Goal: Book appointment/travel/reservation

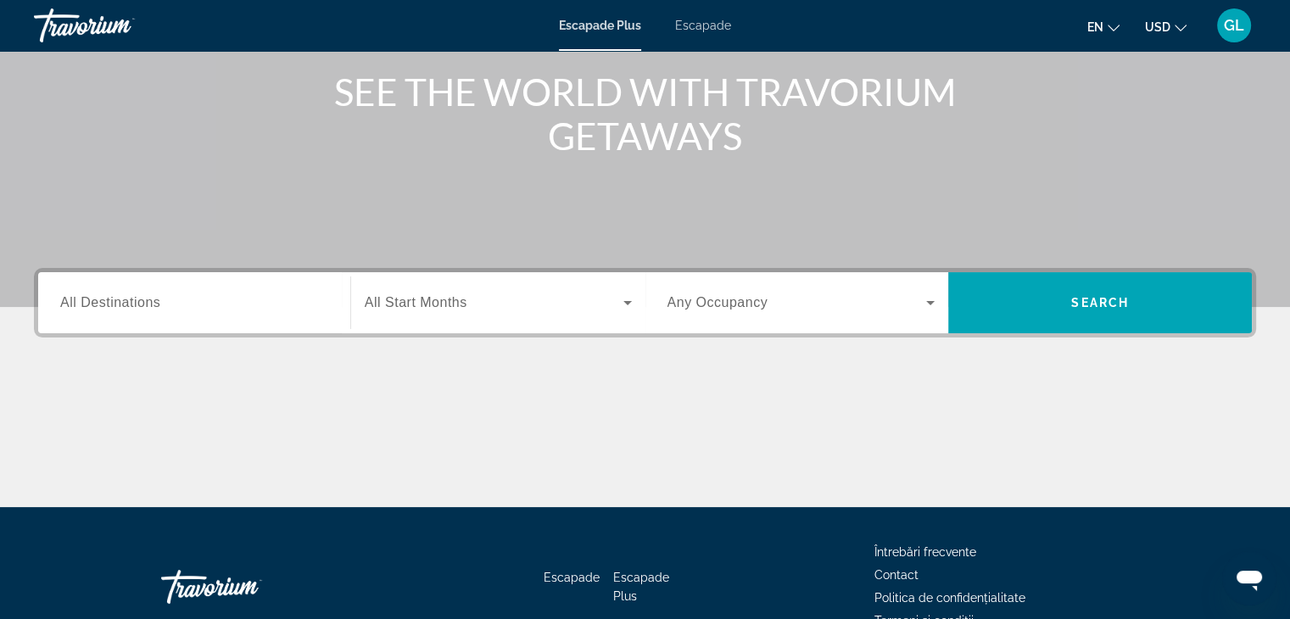
scroll to position [204, 0]
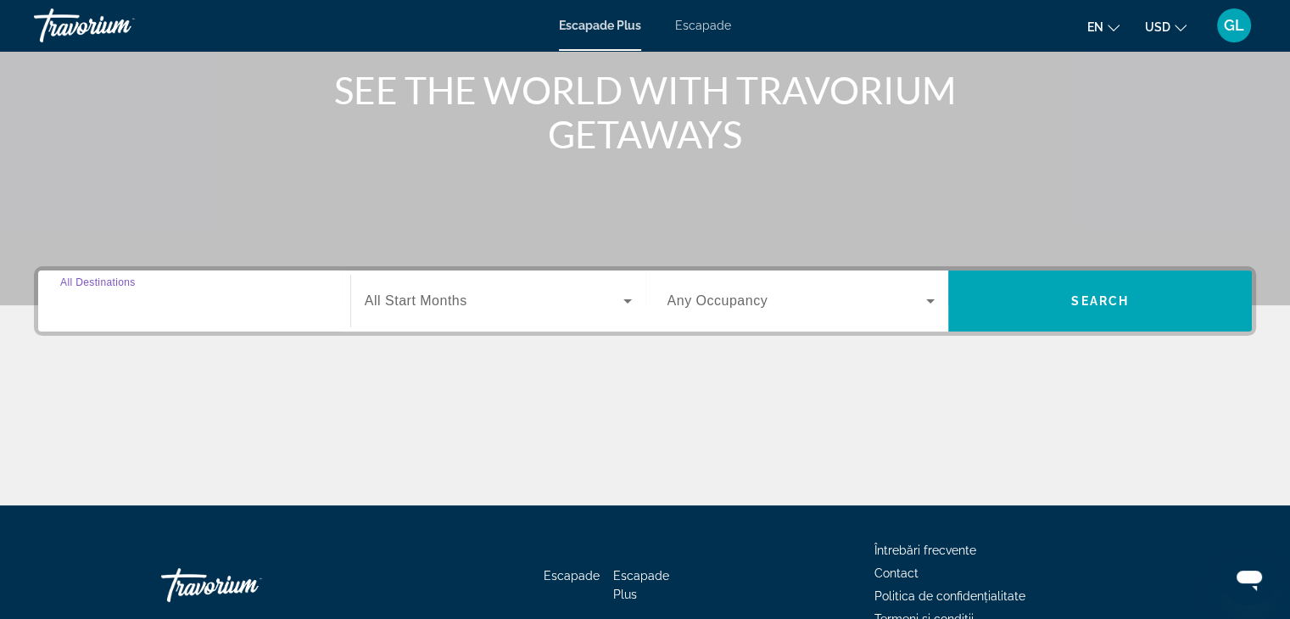
click at [165, 306] on input "Destination All Destinations" at bounding box center [194, 302] width 268 height 20
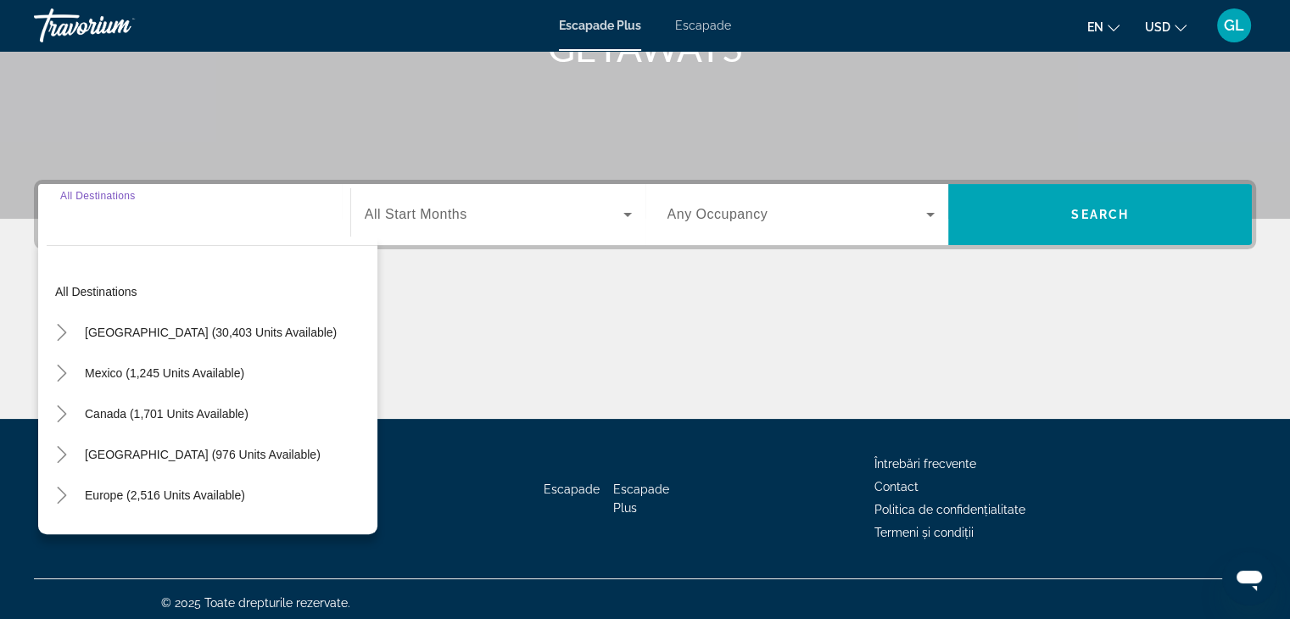
scroll to position [298, 0]
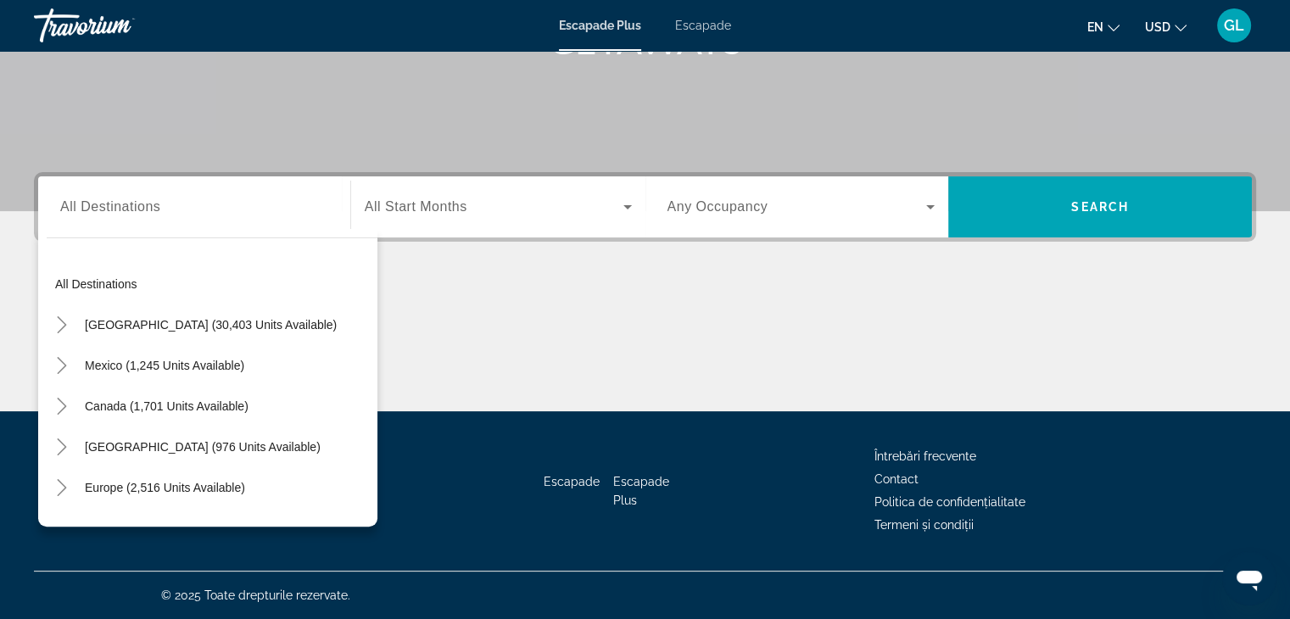
click at [270, 492] on div "Europe (2,516 units available)" at bounding box center [212, 487] width 331 height 41
click at [227, 487] on span "Europe (2,516 units available)" at bounding box center [165, 488] width 160 height 14
type input "**********"
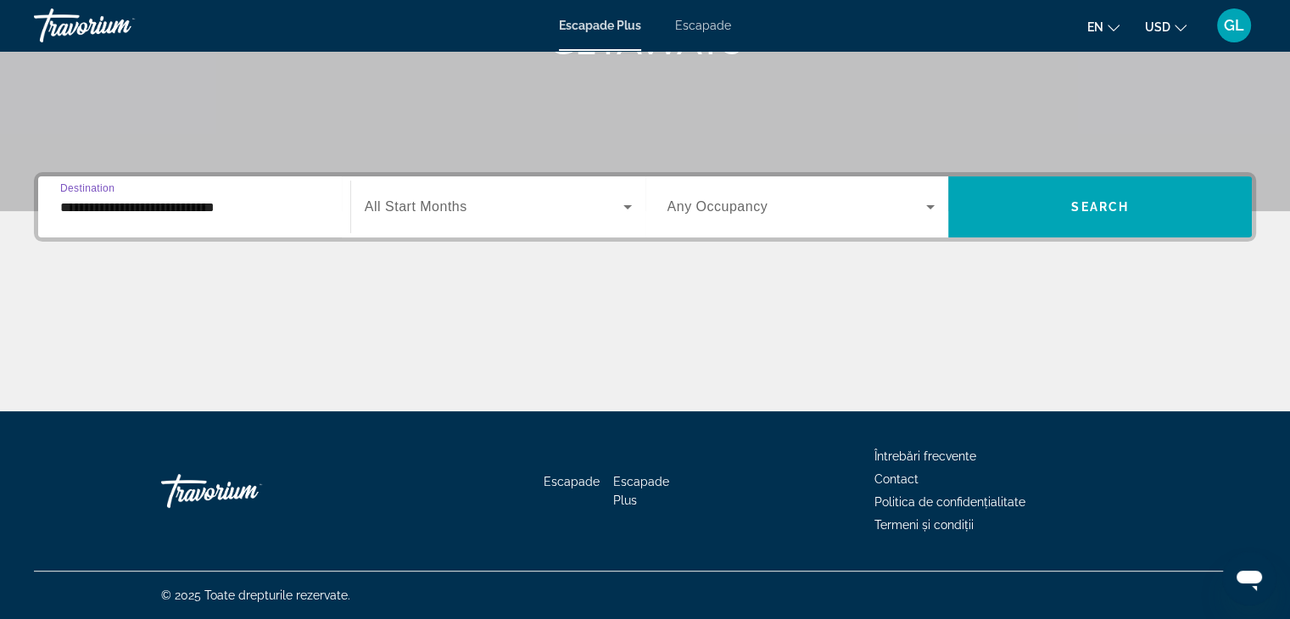
click at [628, 211] on icon "Widget de căutare" at bounding box center [627, 207] width 20 height 20
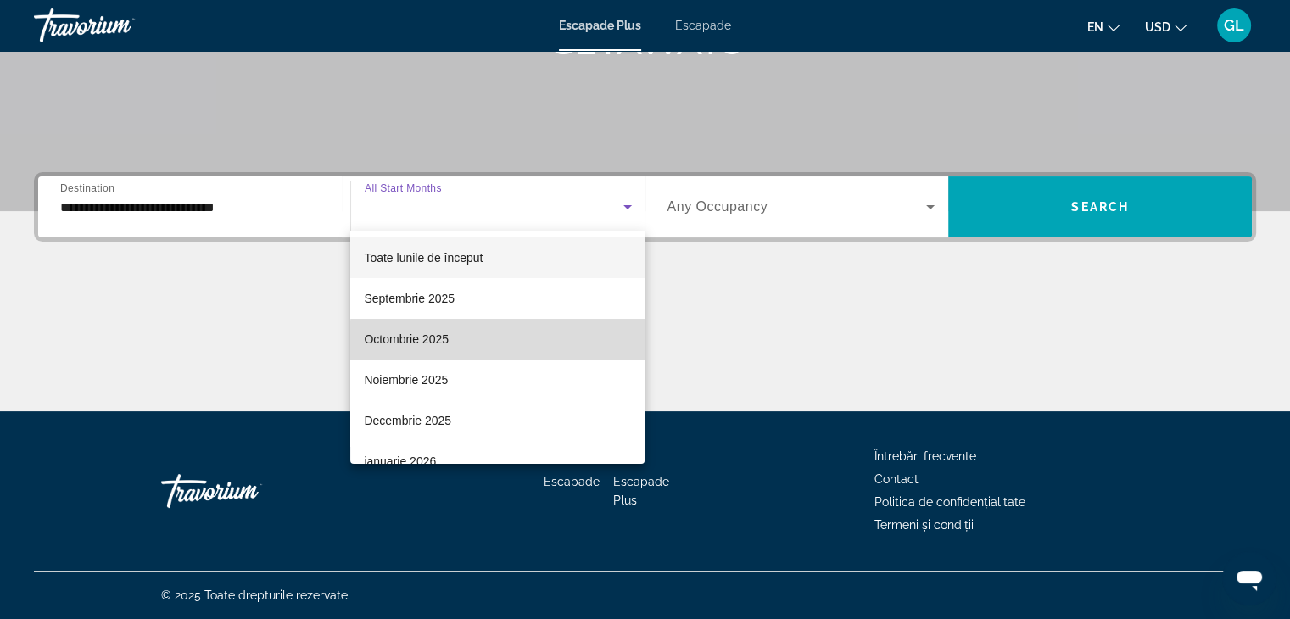
click at [534, 346] on mat-option "Octombrie 2025" at bounding box center [497, 339] width 294 height 41
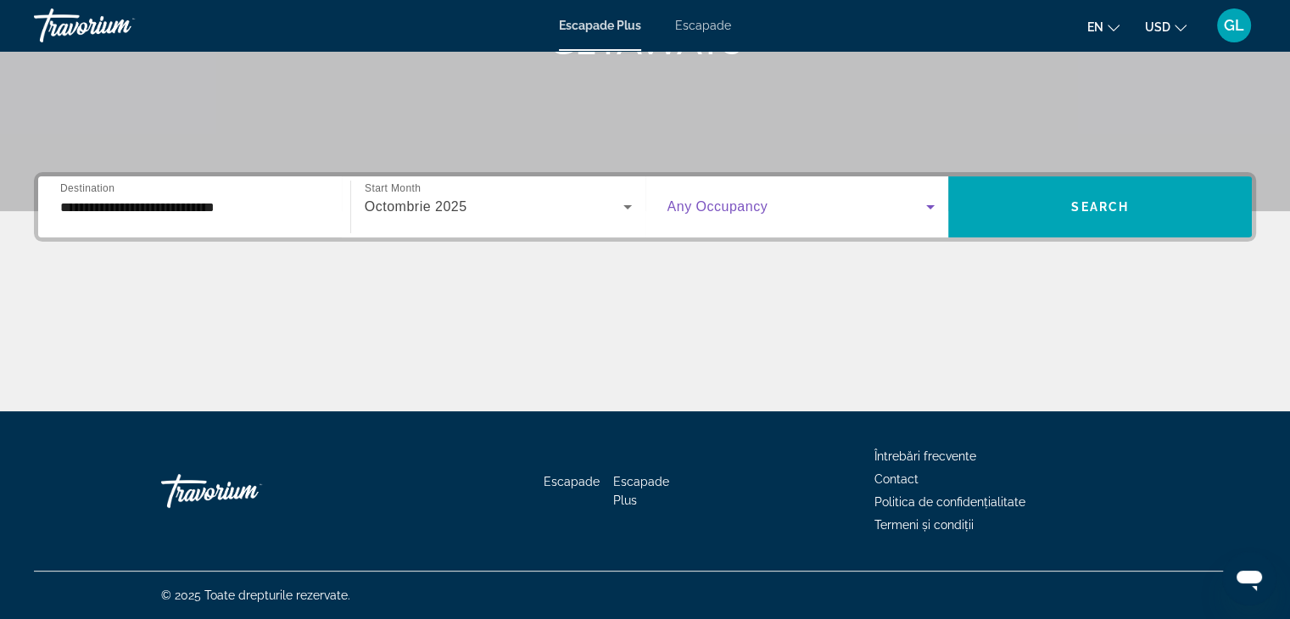
click at [930, 204] on icon "Widget de căutare" at bounding box center [930, 207] width 20 height 20
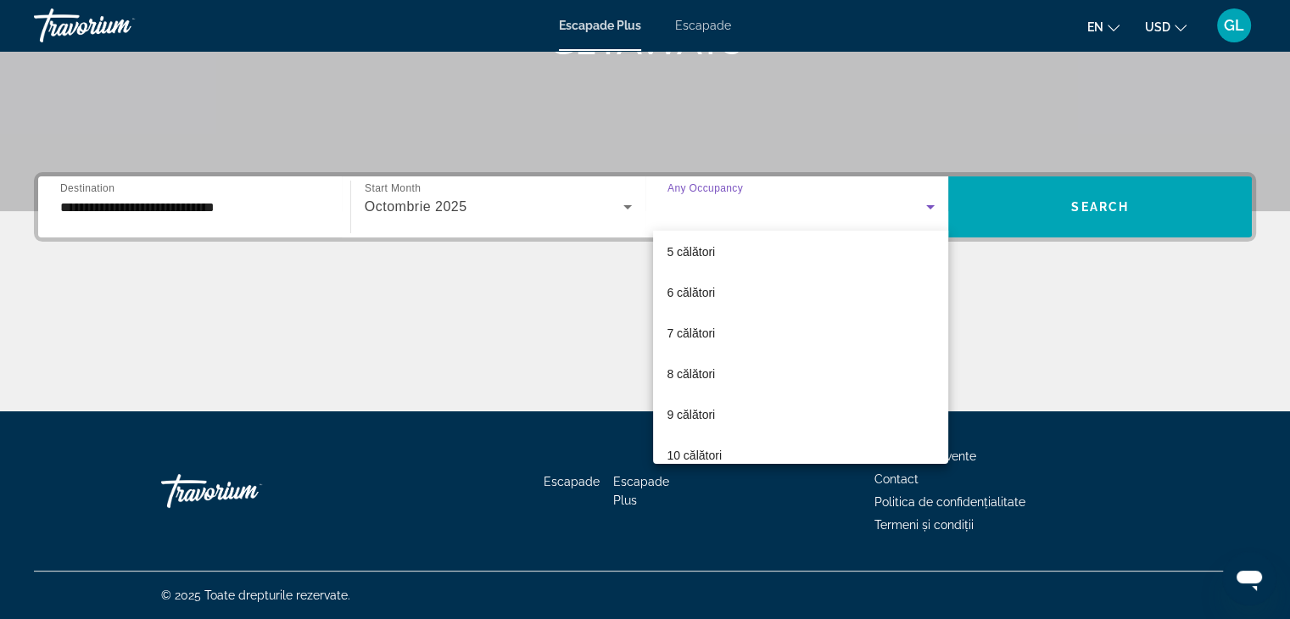
scroll to position [187, 0]
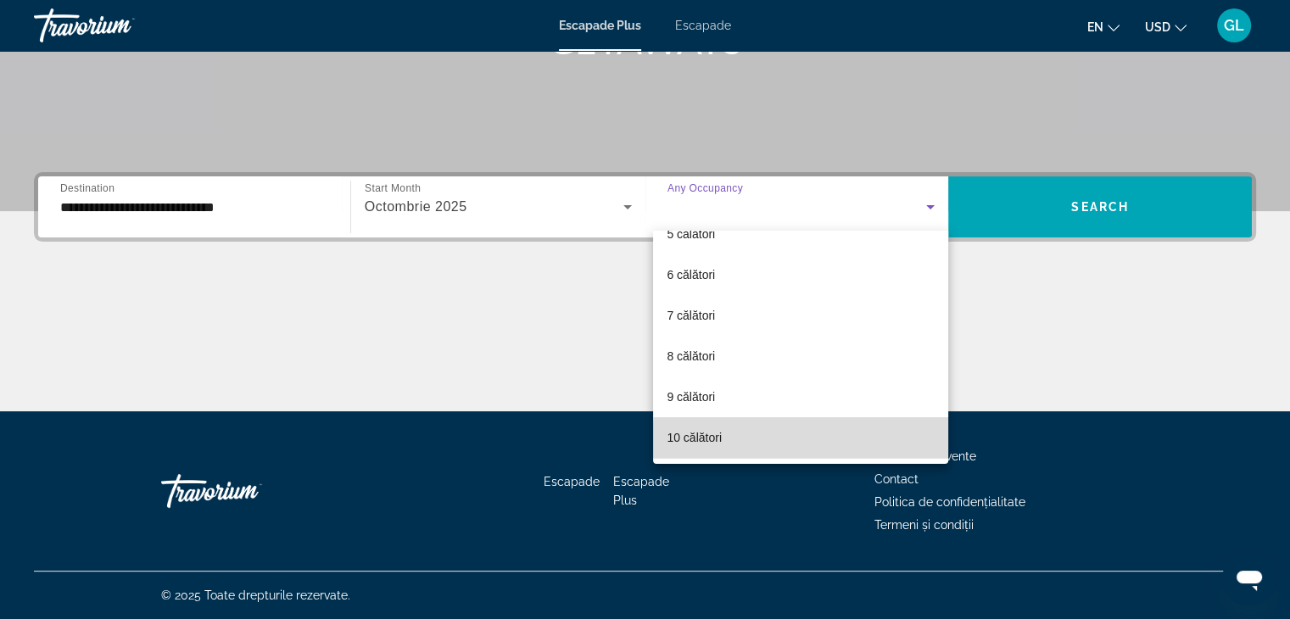
click at [833, 438] on mat-option "10 călători" at bounding box center [800, 437] width 295 height 41
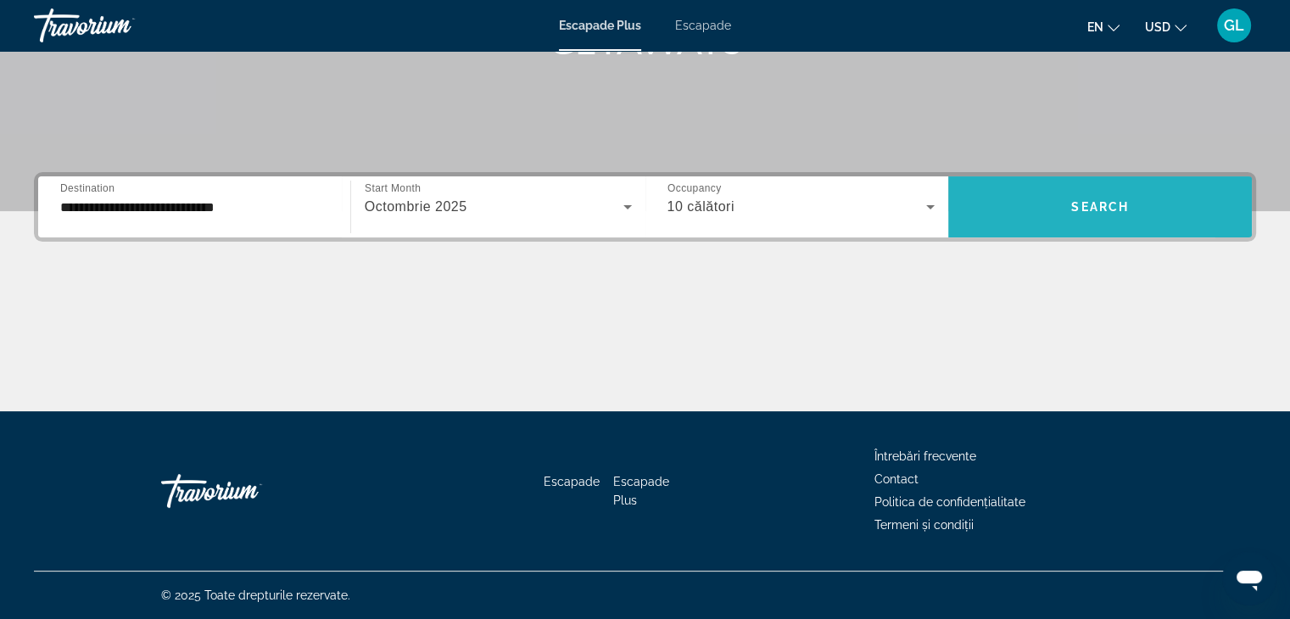
click at [1019, 215] on span "Widget de căutare" at bounding box center [1100, 207] width 304 height 41
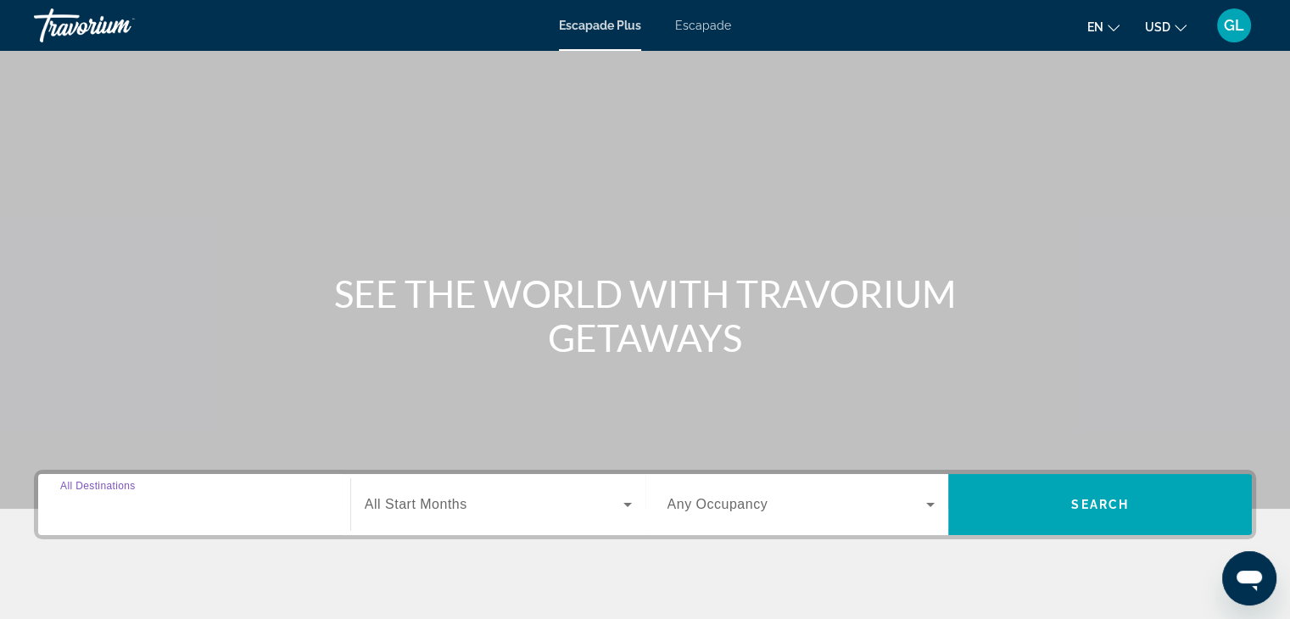
click at [170, 509] on input "Destination All Destinations" at bounding box center [194, 505] width 268 height 20
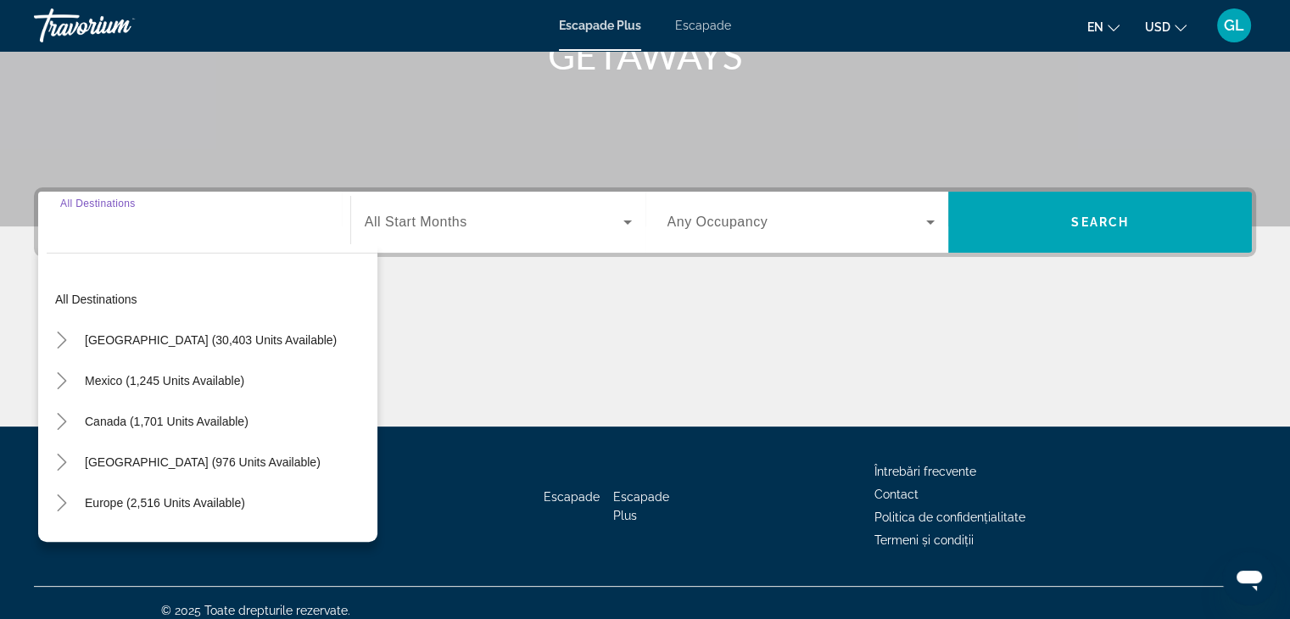
scroll to position [298, 0]
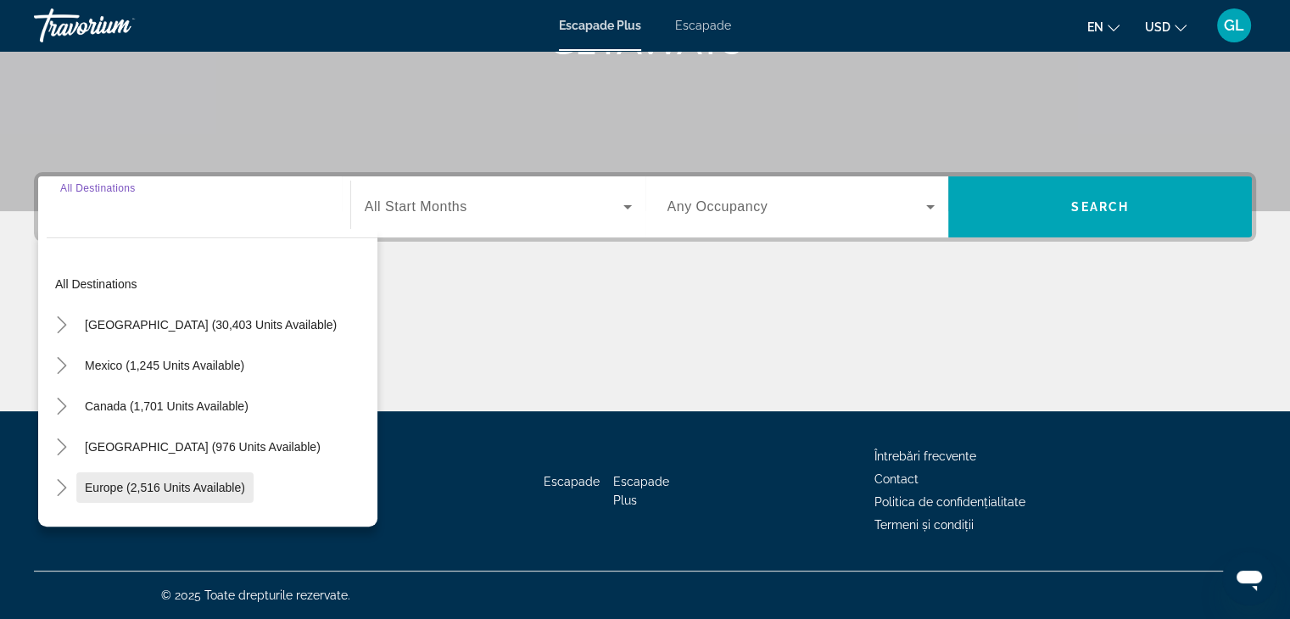
click at [174, 486] on span "Europe (2,516 units available)" at bounding box center [165, 488] width 160 height 14
type input "**********"
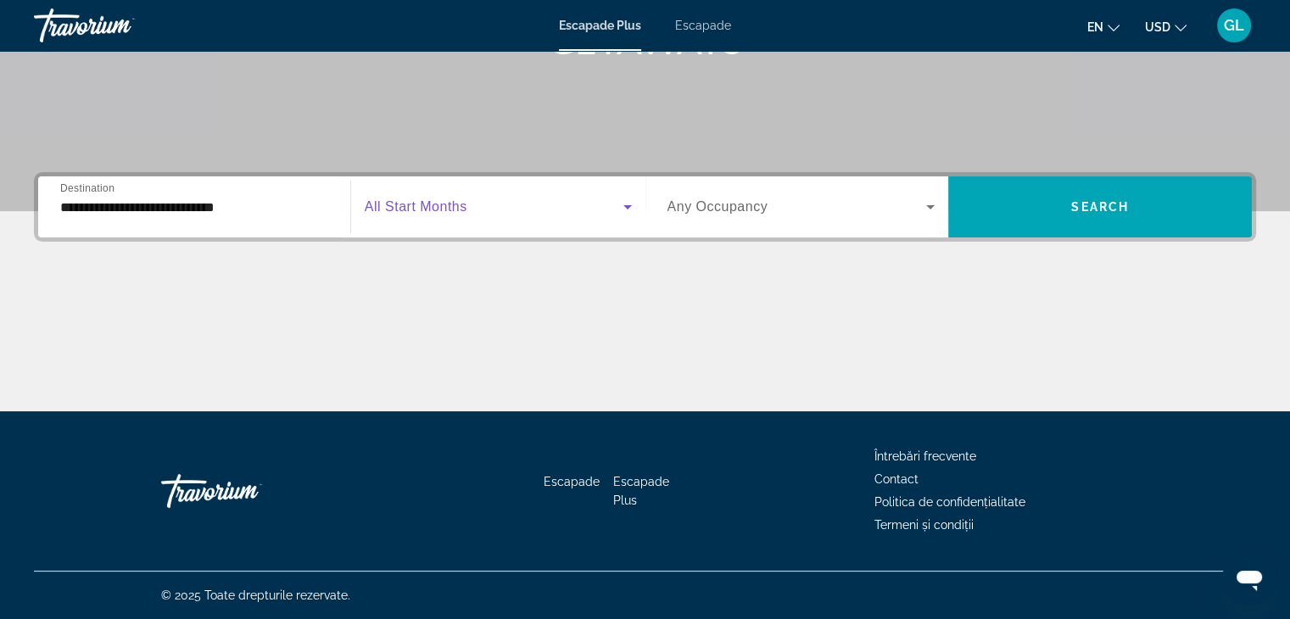
click at [634, 198] on icon "Search widget" at bounding box center [627, 207] width 20 height 20
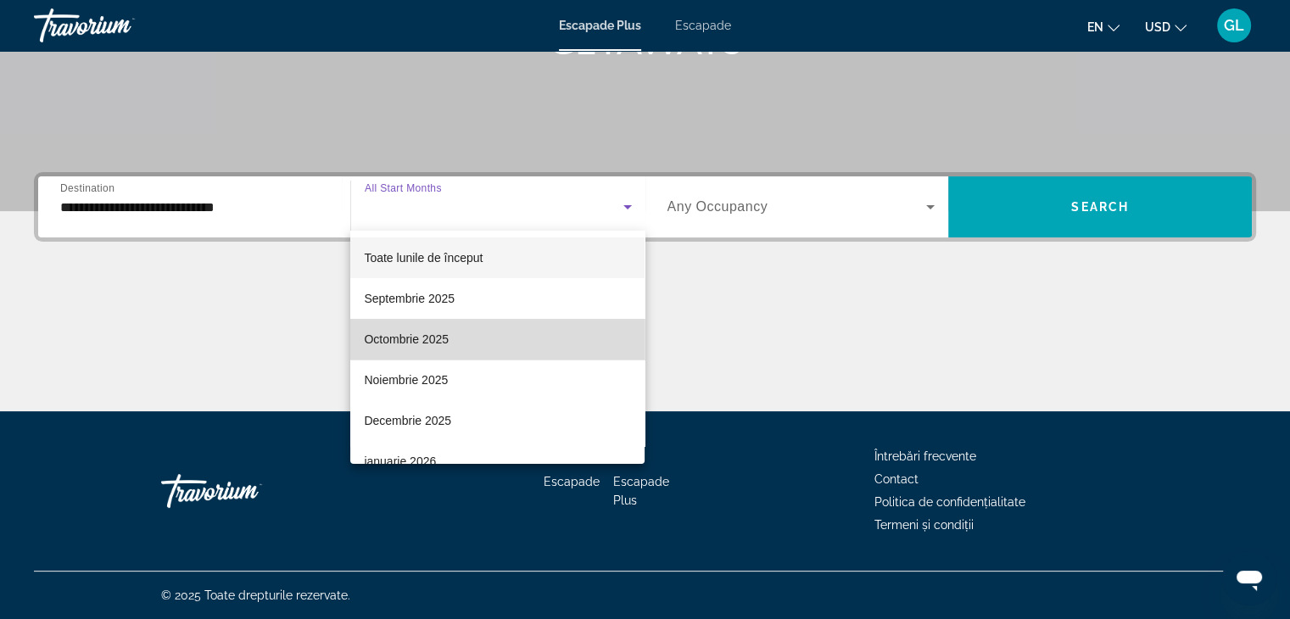
click at [550, 333] on mat-option "Octombrie 2025" at bounding box center [497, 339] width 294 height 41
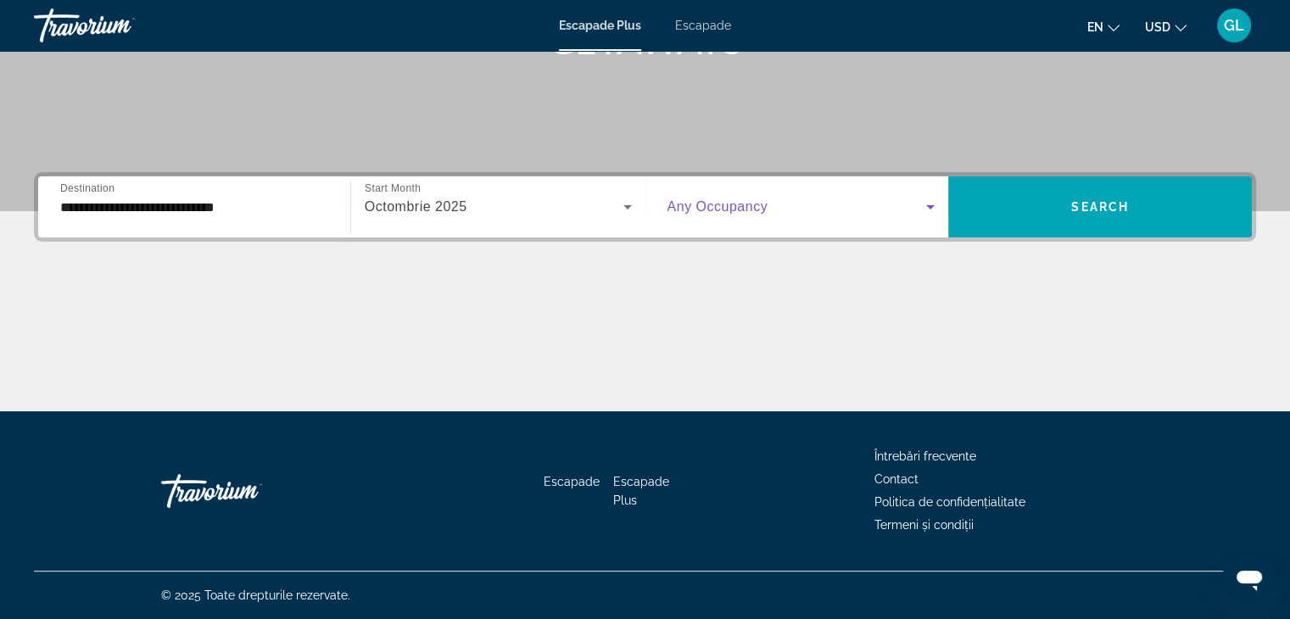
click at [930, 205] on icon "Search widget" at bounding box center [930, 207] width 8 height 4
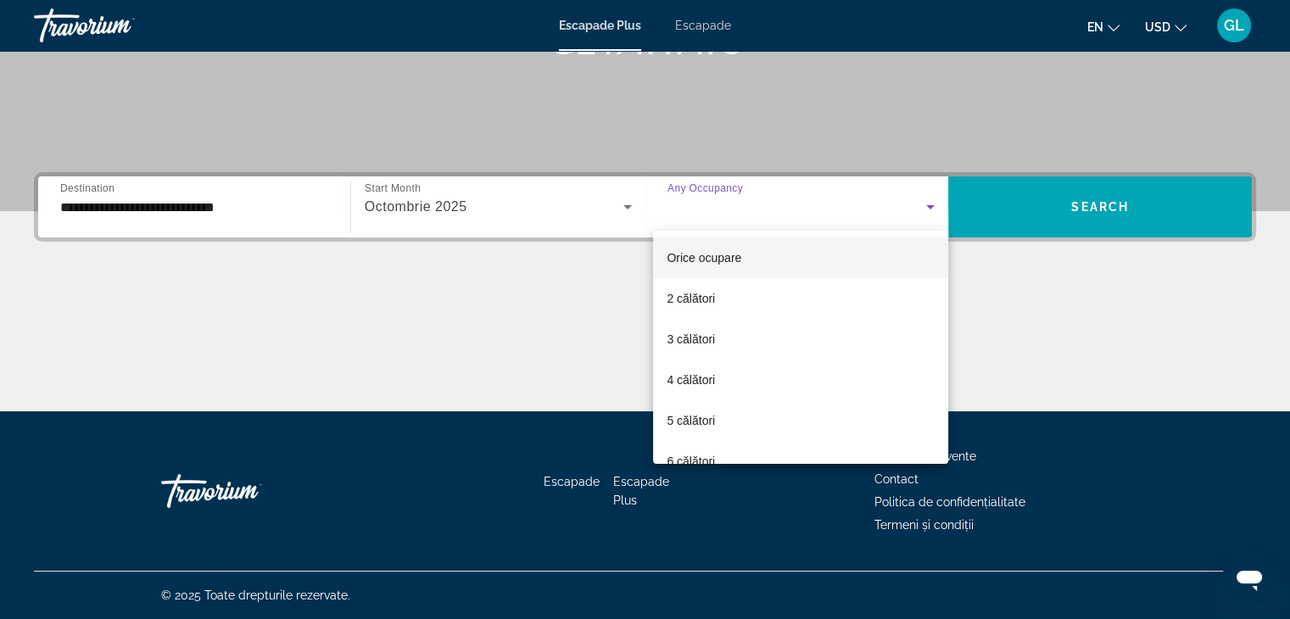
scroll to position [187, 0]
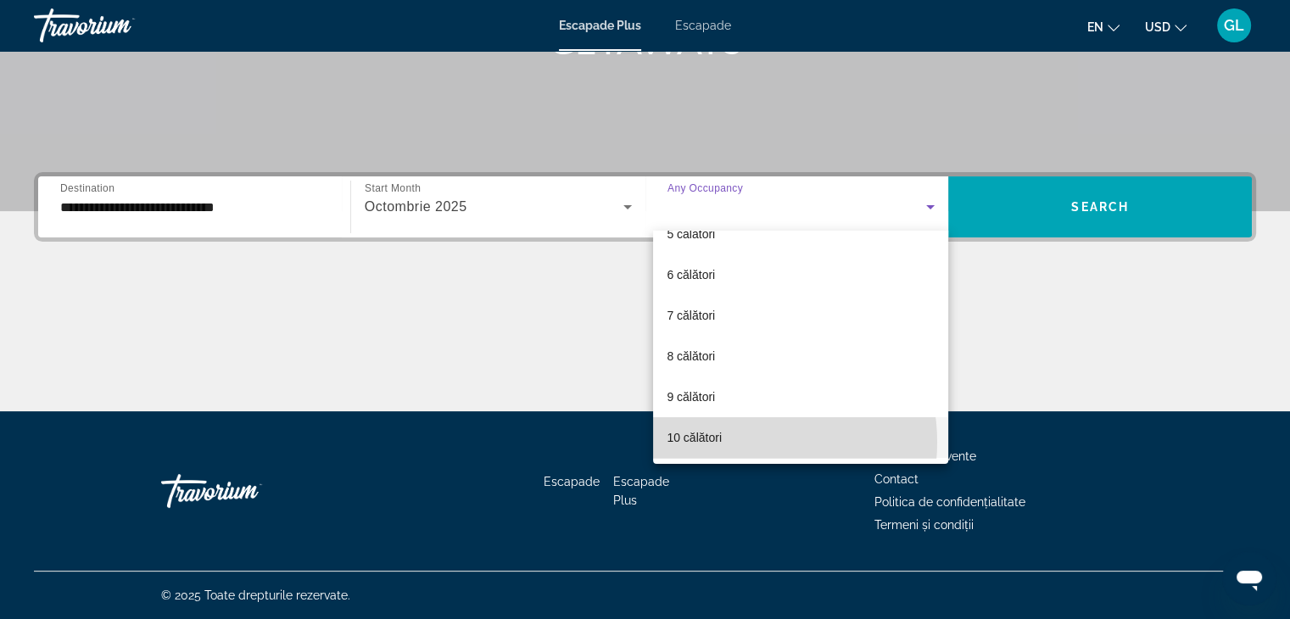
click at [736, 441] on mat-option "10 călători" at bounding box center [800, 437] width 295 height 41
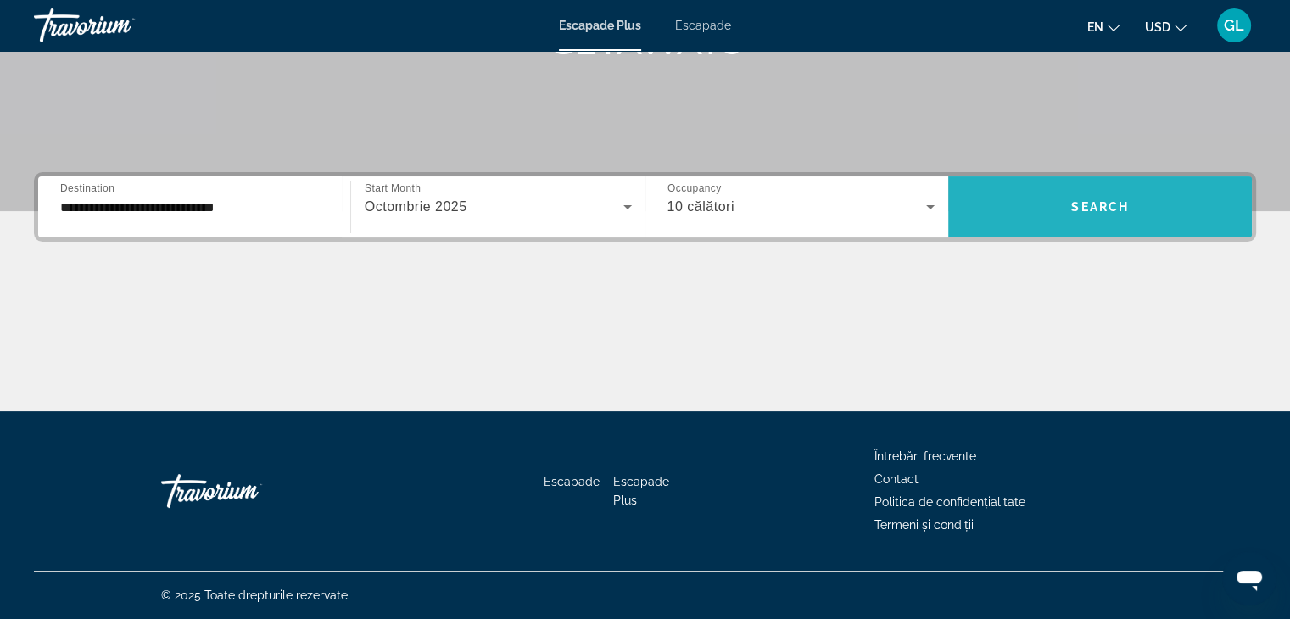
click at [1079, 204] on span "Search" at bounding box center [1100, 207] width 58 height 14
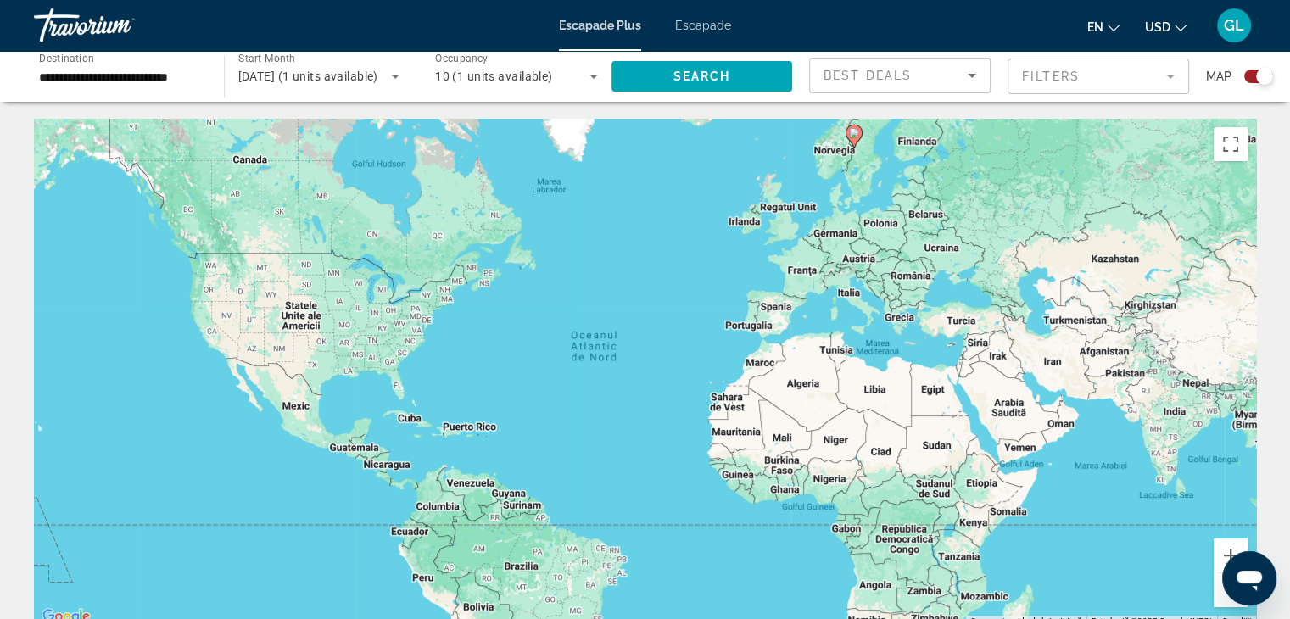
click at [1170, 77] on mat-form-field "Filters" at bounding box center [1099, 77] width 182 height 36
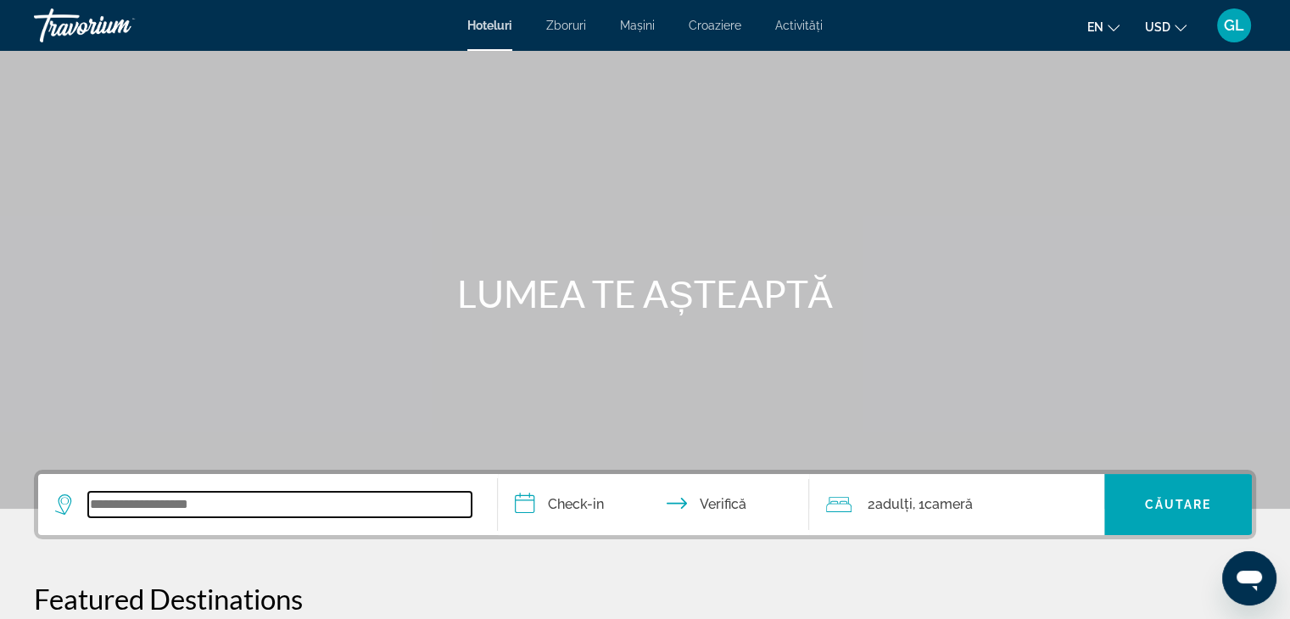
click at [226, 506] on input "Widget de căutare" at bounding box center [279, 504] width 383 height 25
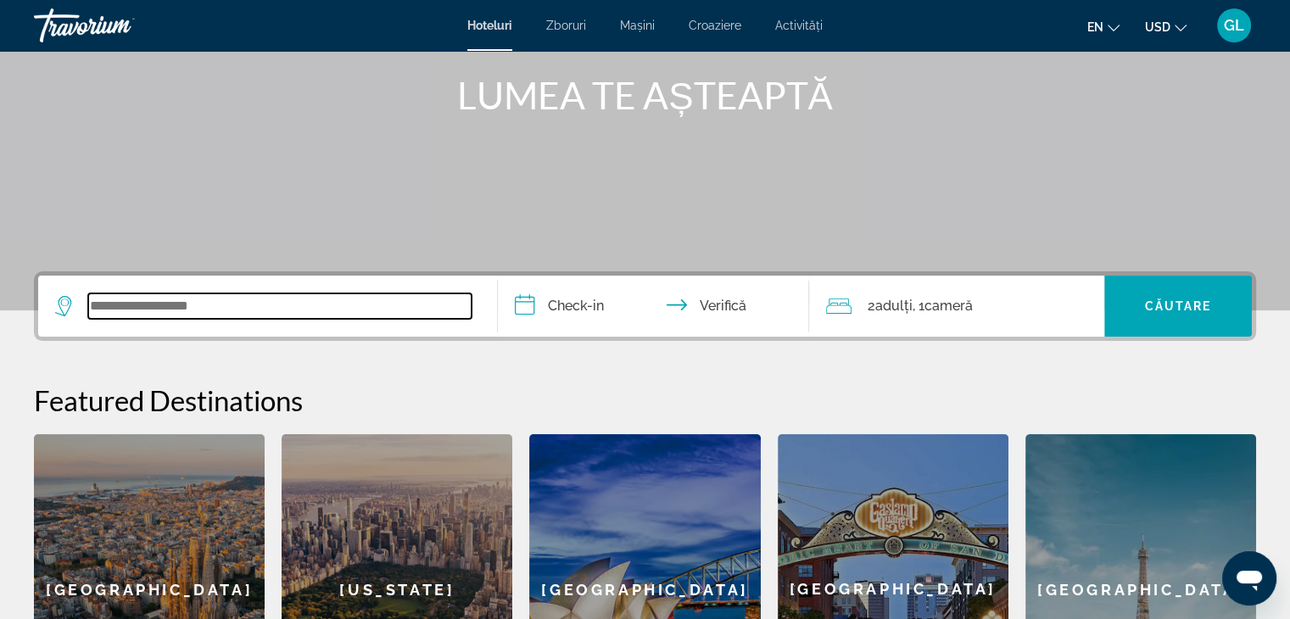
scroll to position [200, 0]
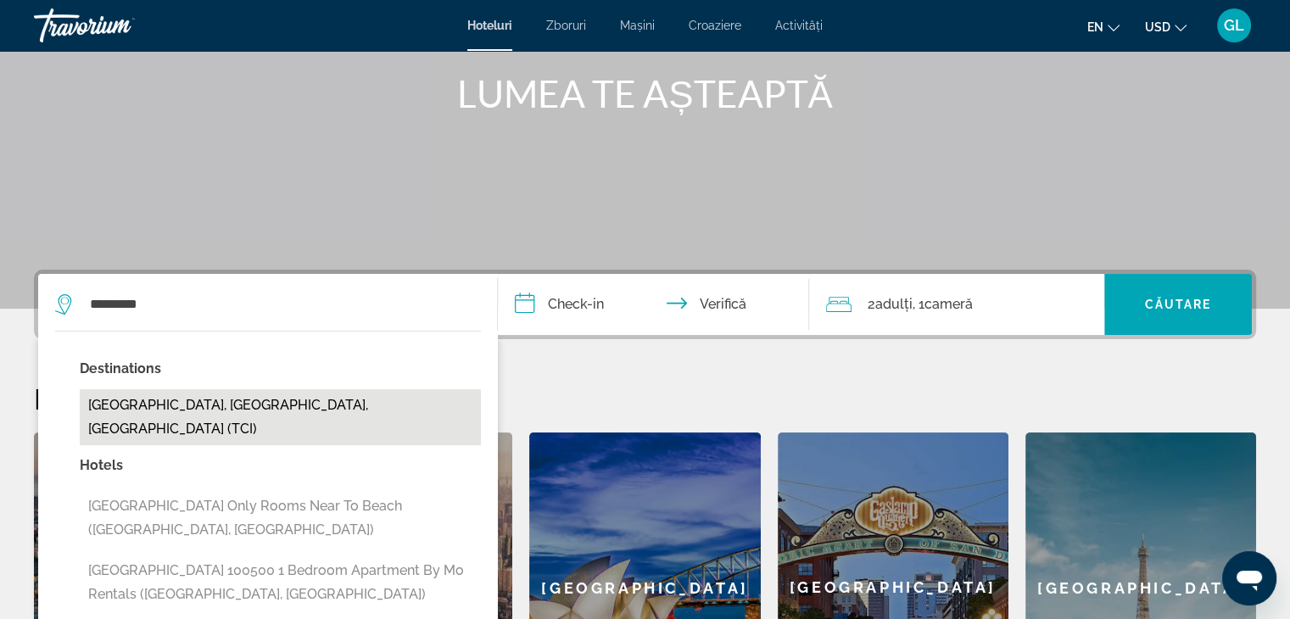
click at [290, 401] on button "[GEOGRAPHIC_DATA], [GEOGRAPHIC_DATA], [GEOGRAPHIC_DATA] (TCI)" at bounding box center [280, 417] width 401 height 56
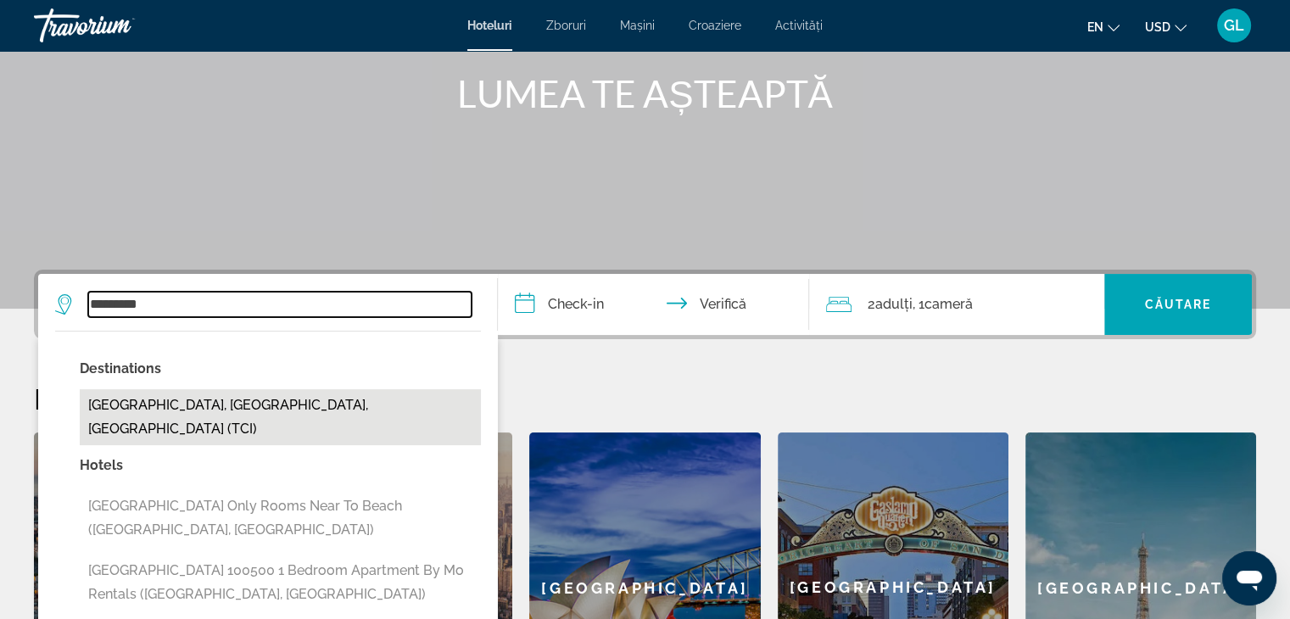
type input "**********"
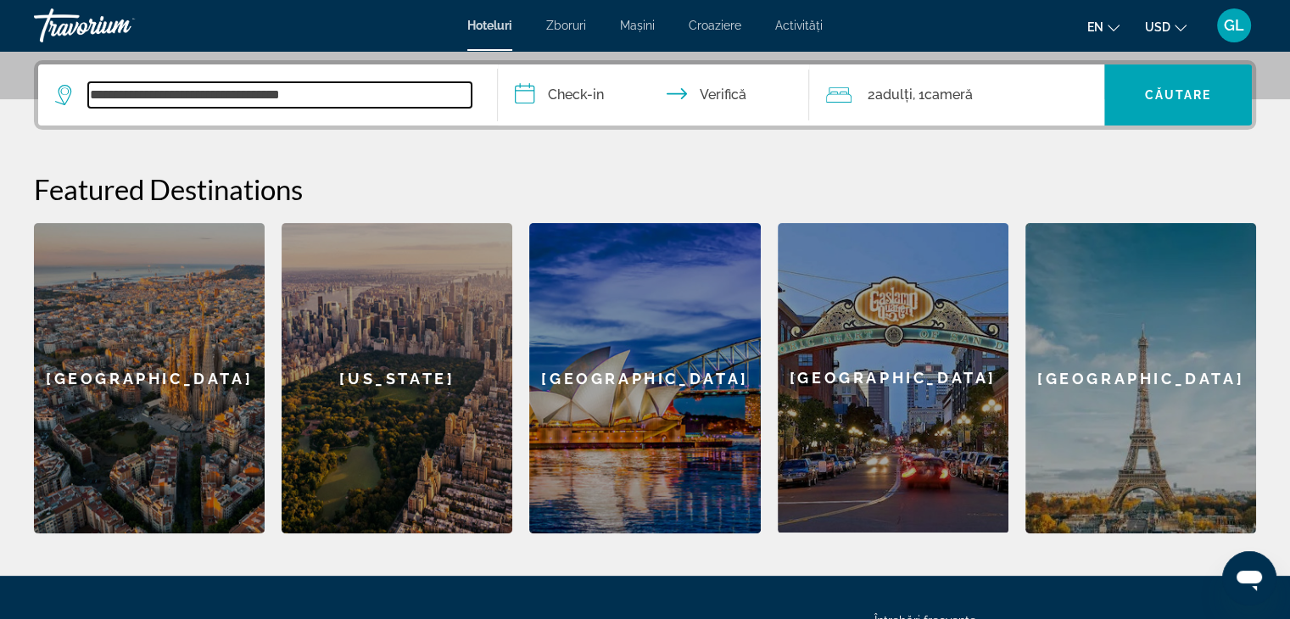
scroll to position [414, 0]
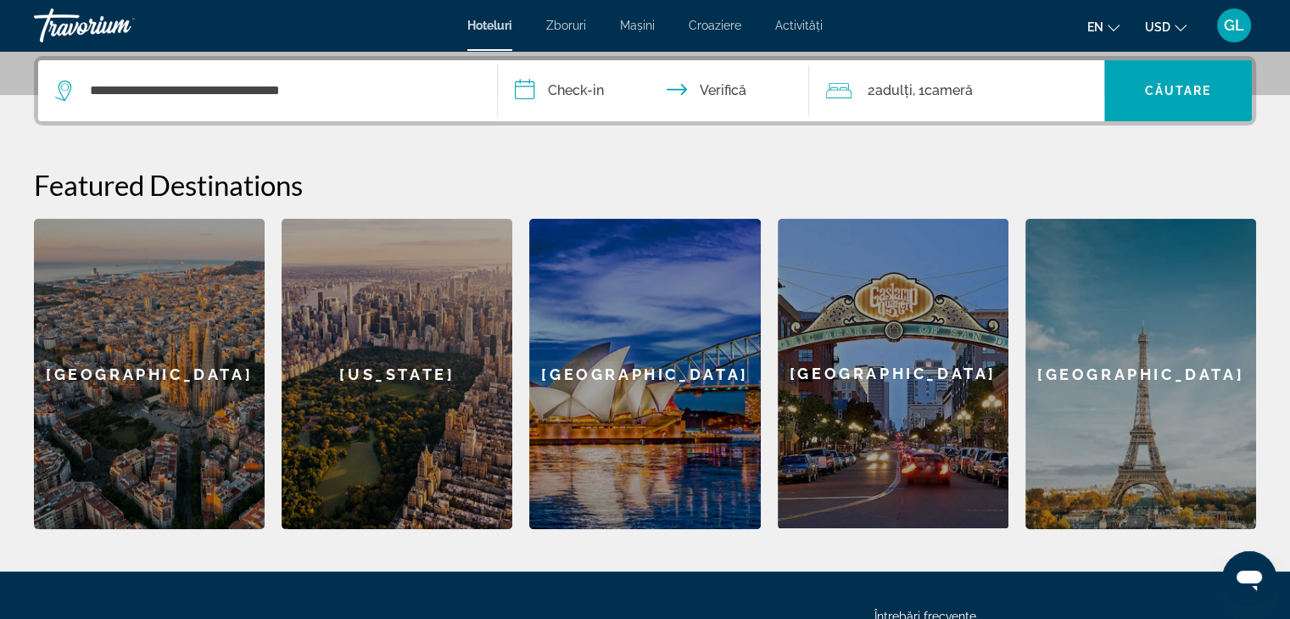
click at [584, 90] on input "**********" at bounding box center [657, 93] width 319 height 66
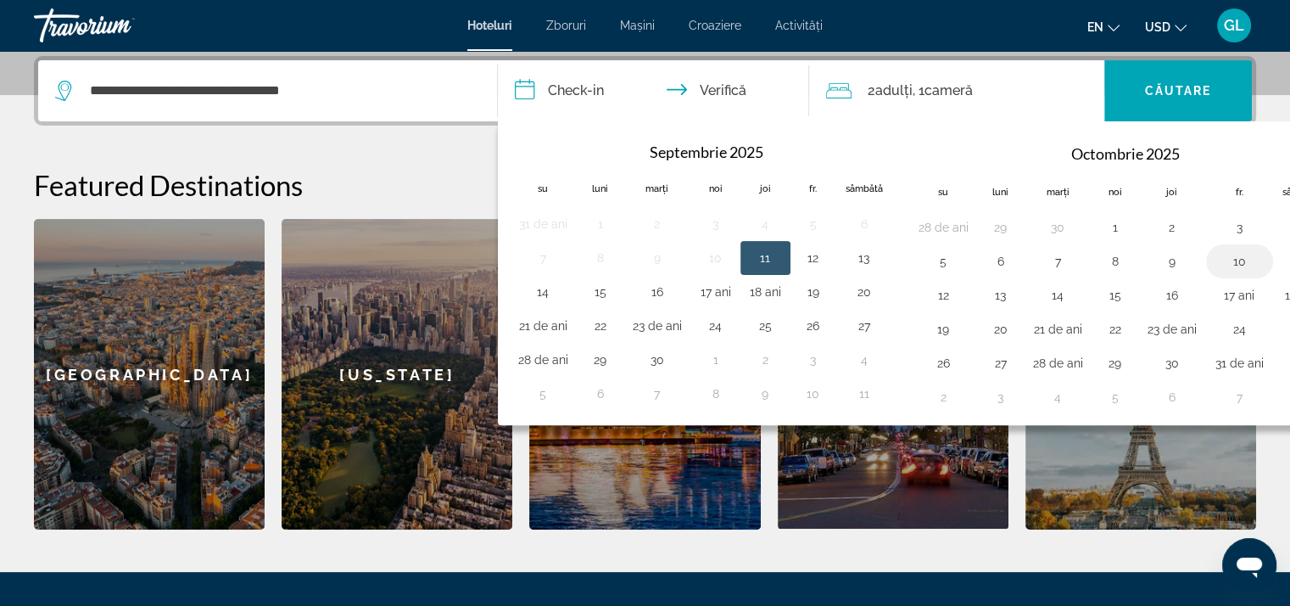
click at [1235, 260] on button "10" at bounding box center [1239, 261] width 48 height 24
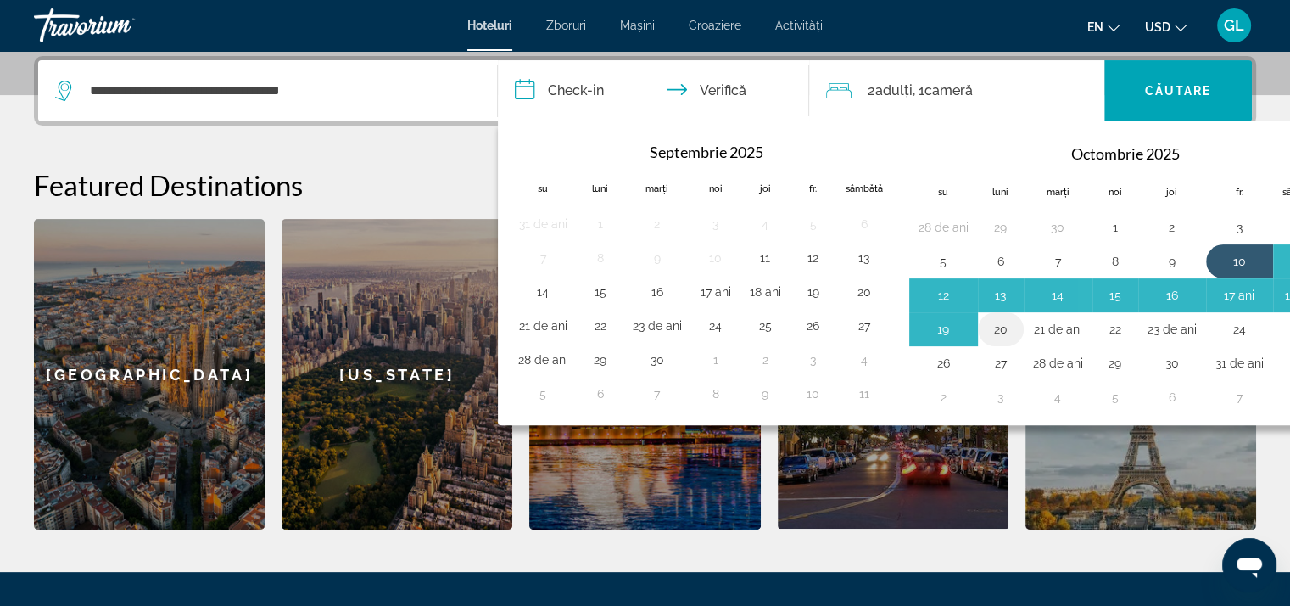
click at [1010, 332] on td "20" at bounding box center [1001, 329] width 46 height 34
click at [1041, 327] on button "21 de ani" at bounding box center [1058, 329] width 50 height 24
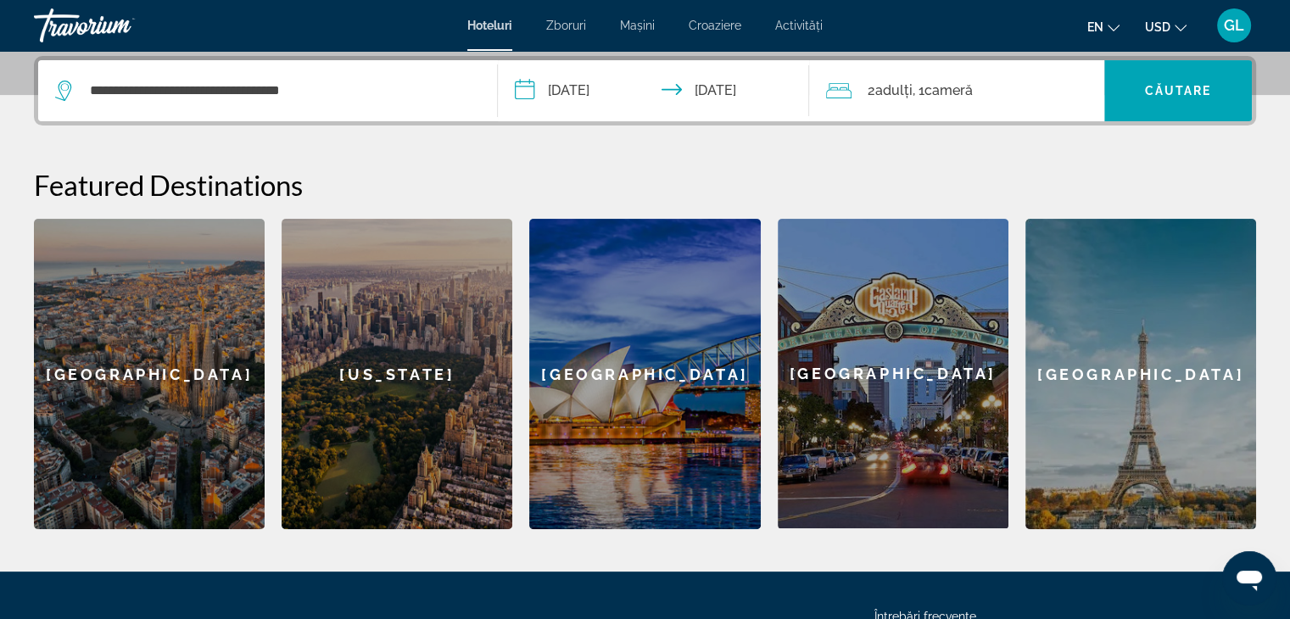
click at [991, 93] on div "2 adulți Adult , 1 cameră camere" at bounding box center [965, 91] width 278 height 24
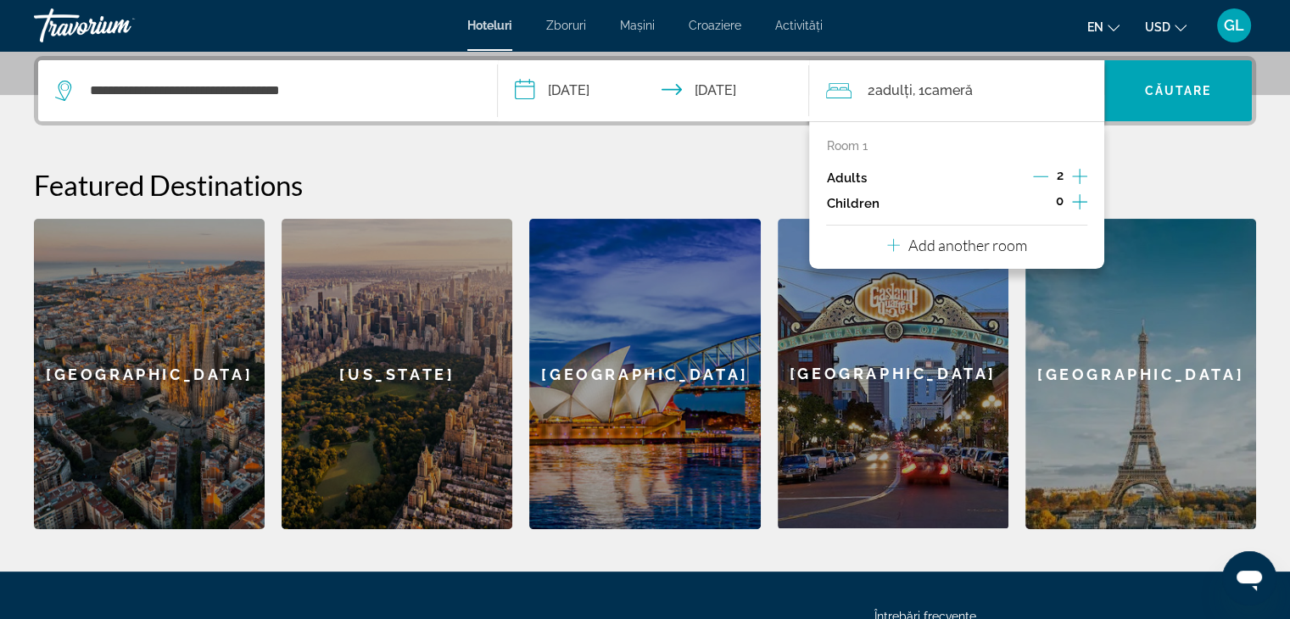
click at [1079, 203] on icon "Increment children" at bounding box center [1079, 202] width 15 height 20
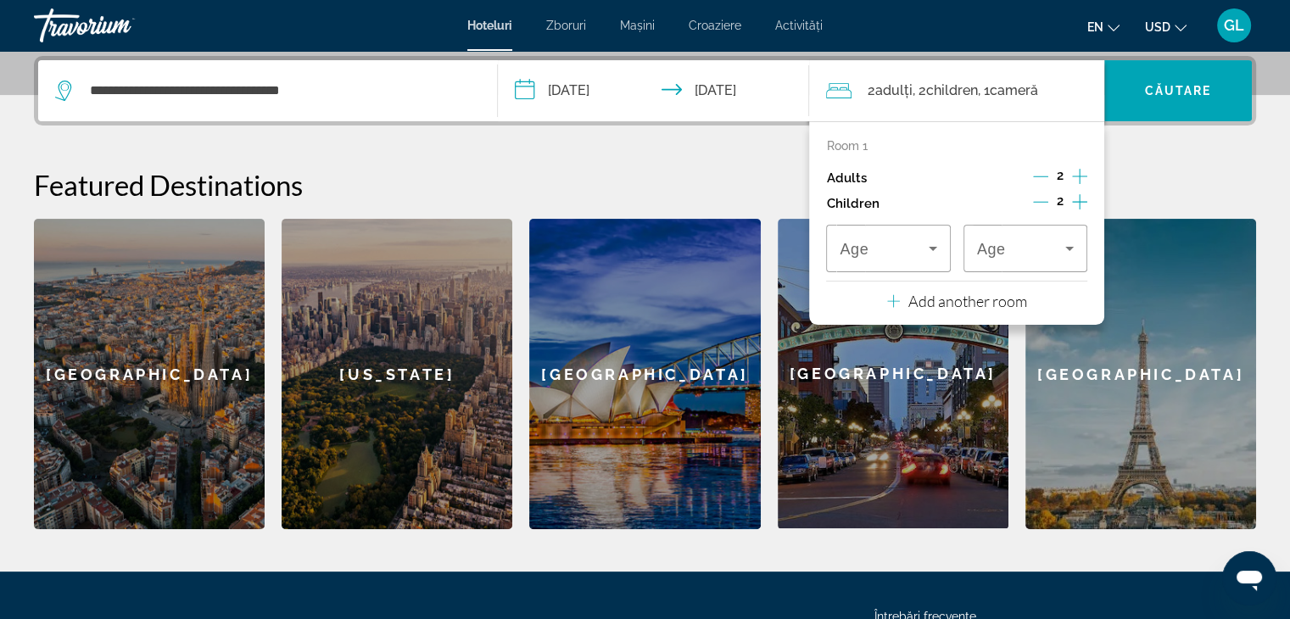
click at [1079, 203] on icon "Increment children" at bounding box center [1079, 202] width 15 height 20
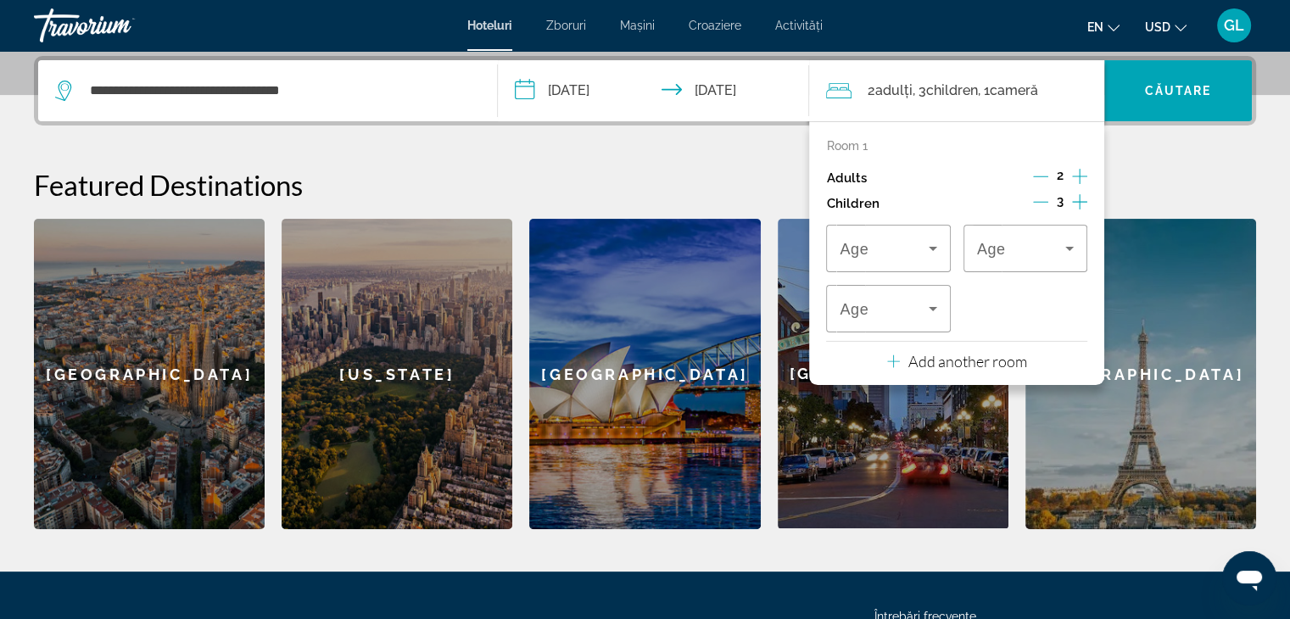
click at [1079, 203] on icon "Increment children" at bounding box center [1079, 202] width 15 height 20
click at [1042, 198] on icon "Decrement children" at bounding box center [1040, 201] width 15 height 15
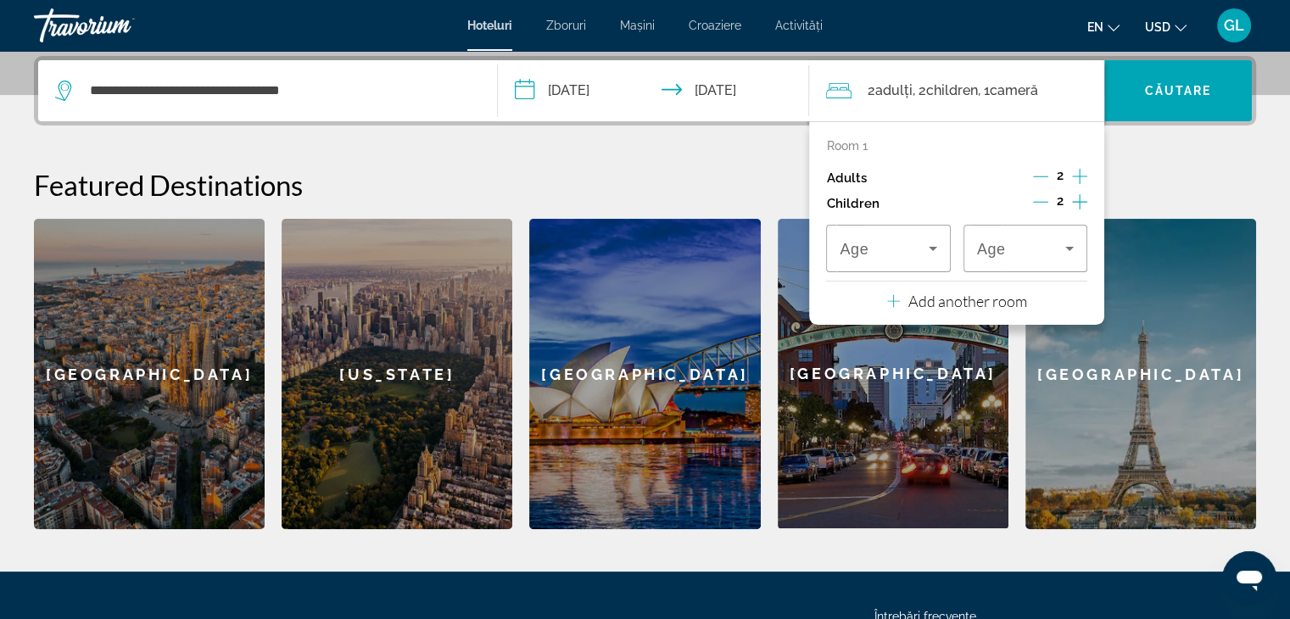
click at [1081, 201] on icon "Increment children" at bounding box center [1079, 201] width 15 height 15
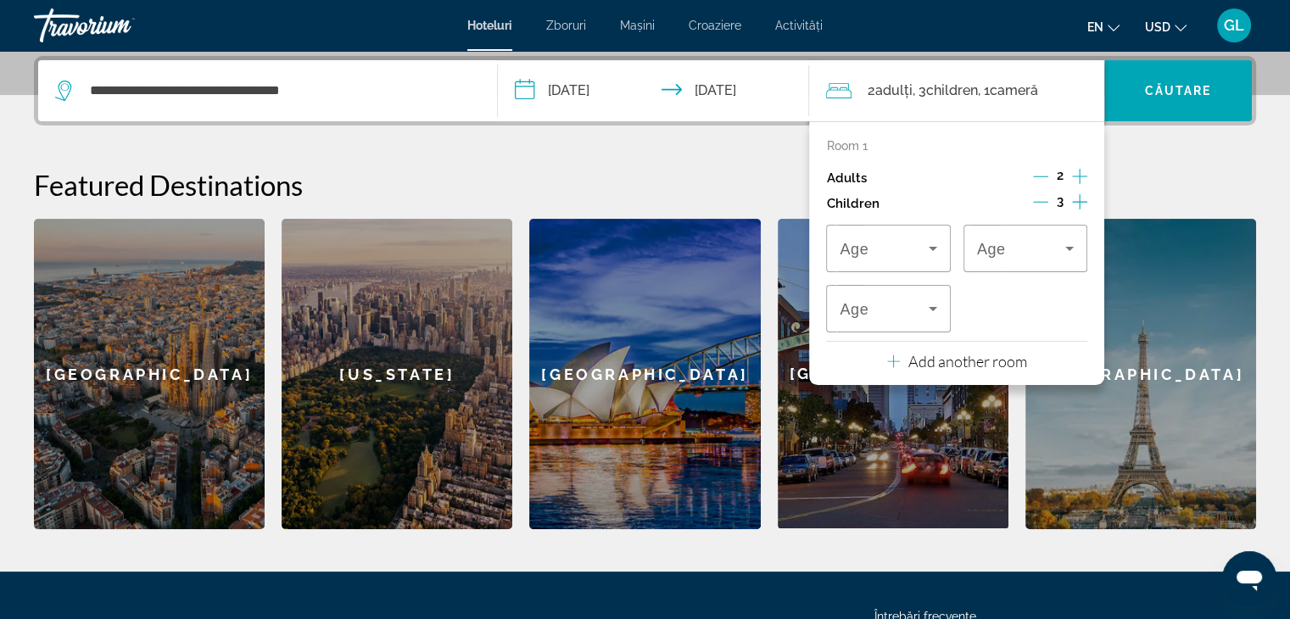
click at [1038, 198] on icon "Decrement children" at bounding box center [1040, 201] width 15 height 15
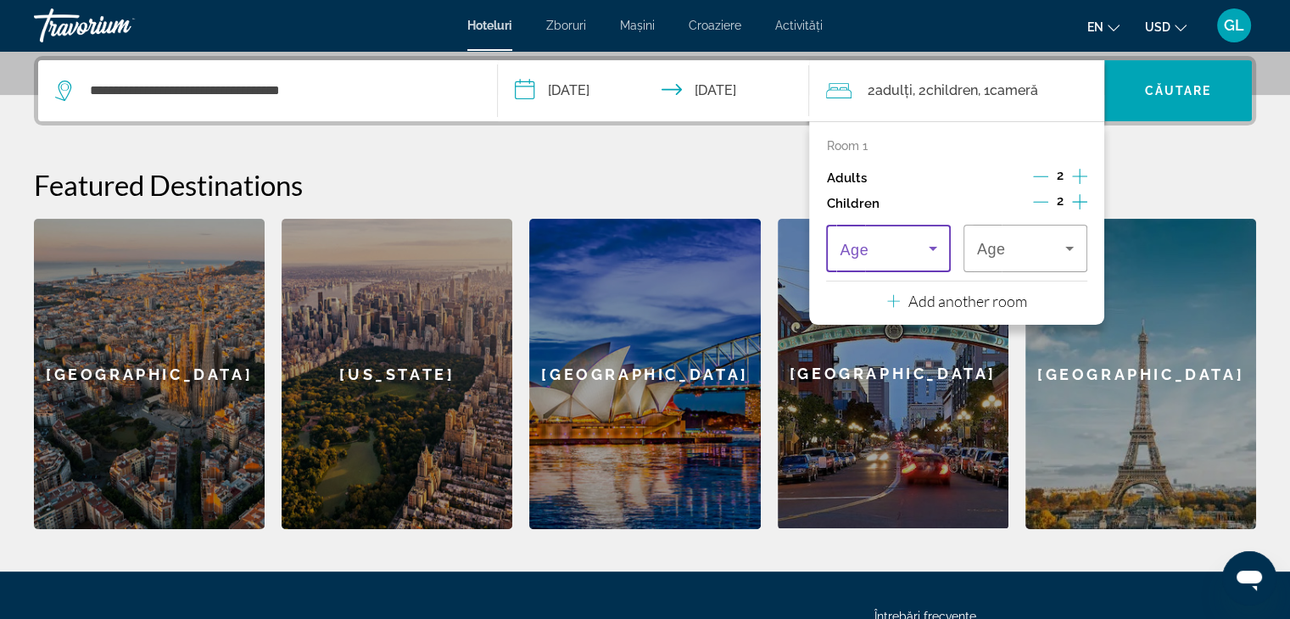
click at [934, 245] on icon "Travelers: 2 adults, 2 children" at bounding box center [933, 248] width 20 height 20
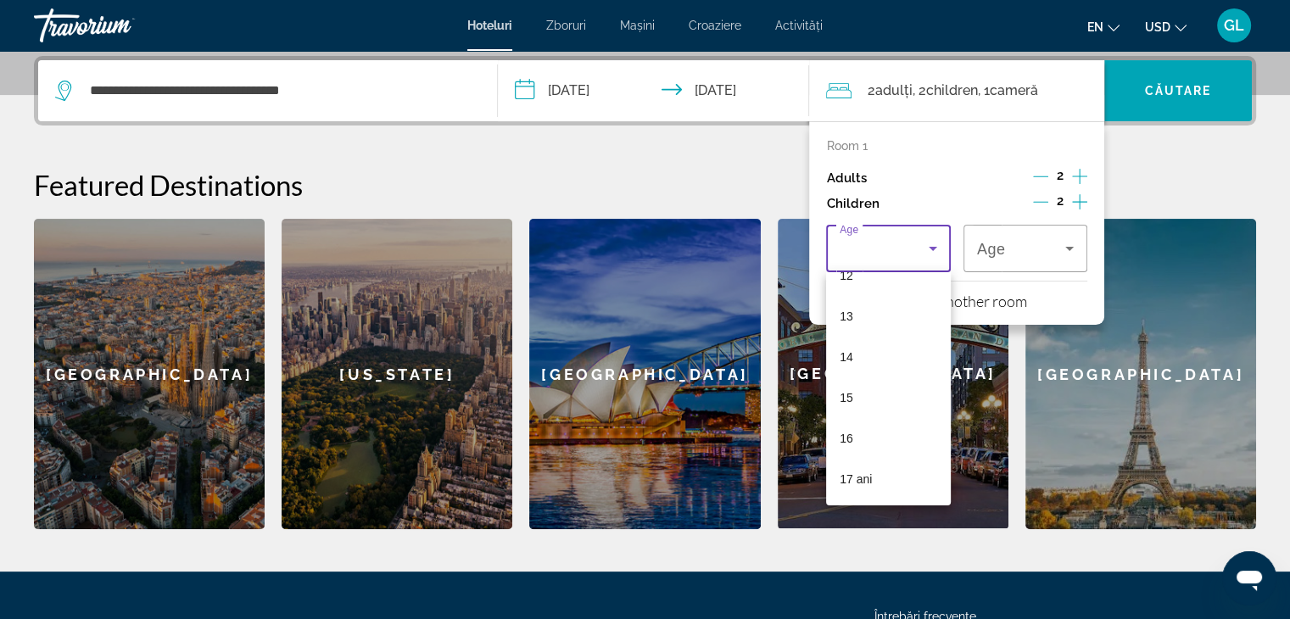
scroll to position [478, 0]
click at [845, 303] on font "12" at bounding box center [847, 310] width 14 height 14
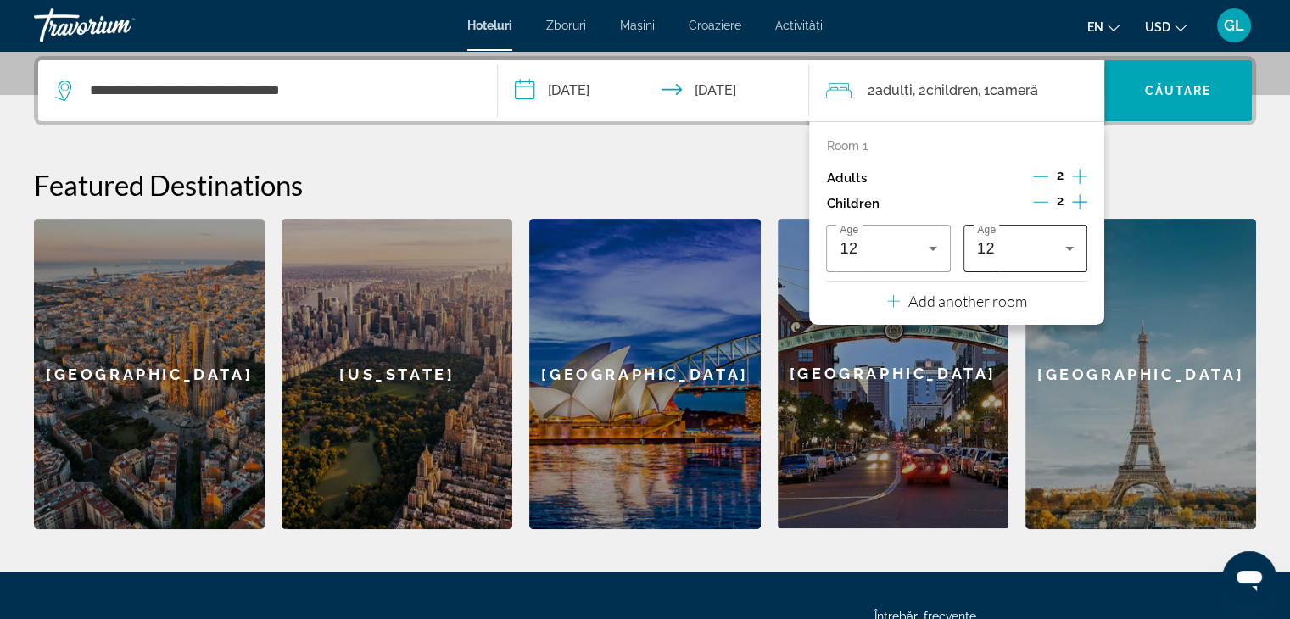
click at [1082, 242] on div "Age [DEMOGRAPHIC_DATA]" at bounding box center [1026, 248] width 124 height 47
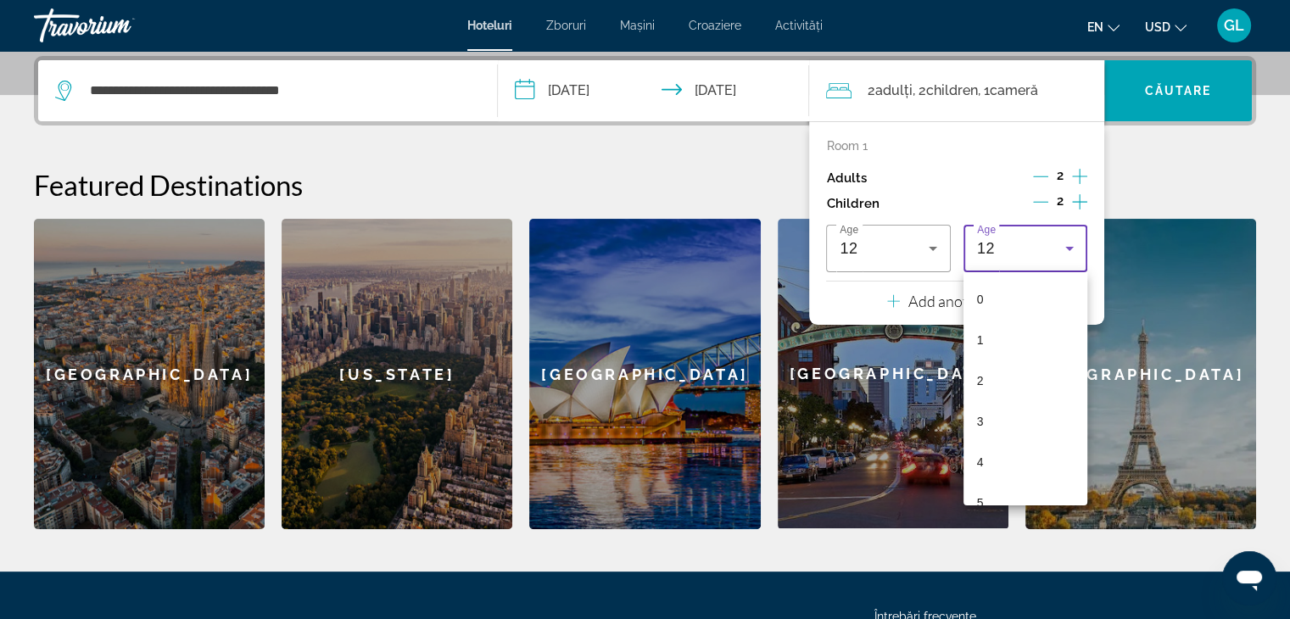
scroll to position [302, 0]
click at [1004, 358] on mat-option "9" at bounding box center [1026, 364] width 124 height 41
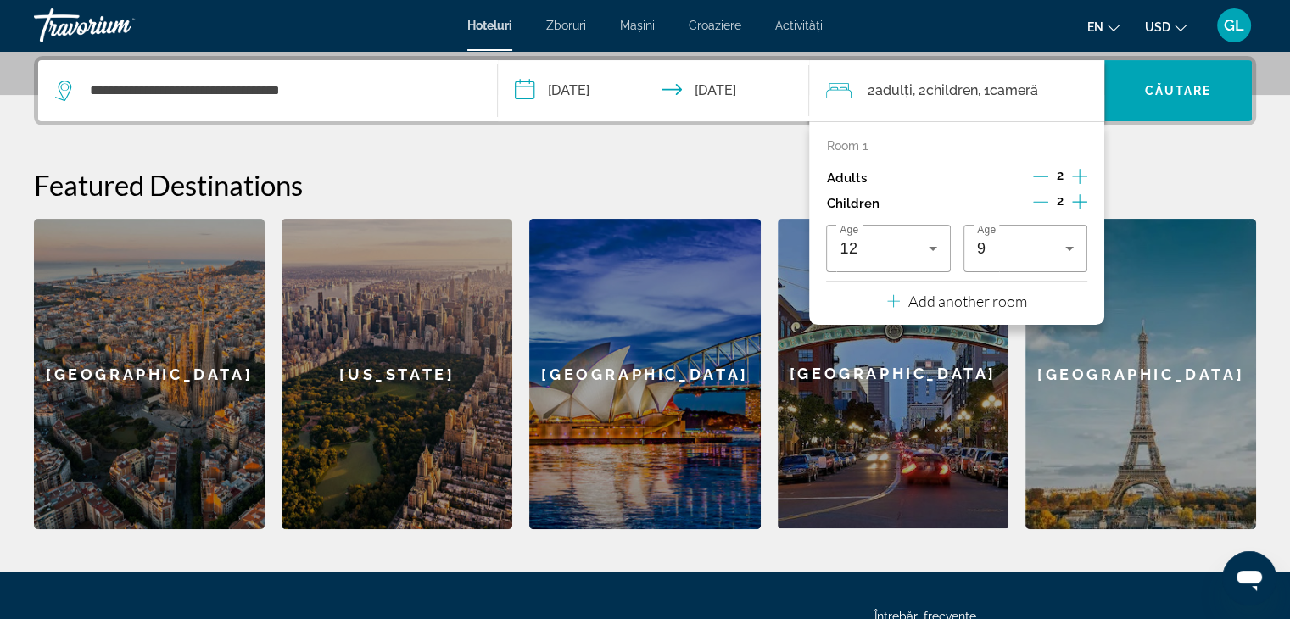
click at [661, 174] on h2 "Featured Destinations" at bounding box center [645, 185] width 1222 height 34
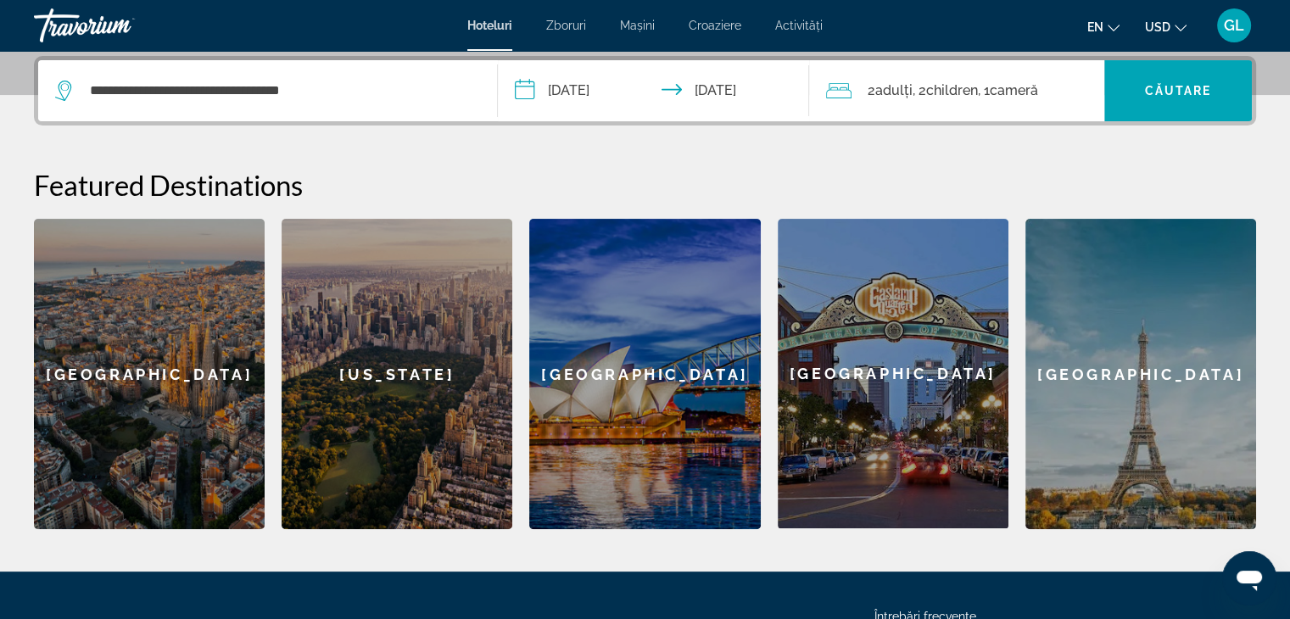
click at [579, 92] on input "**********" at bounding box center [657, 93] width 319 height 66
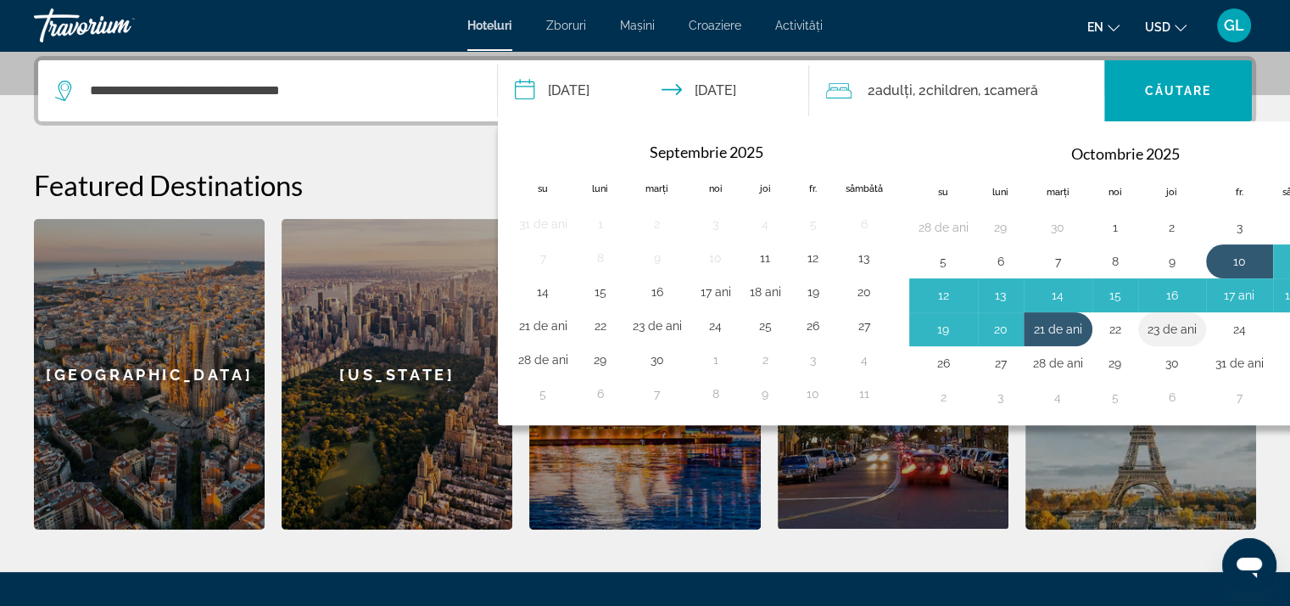
click at [1153, 336] on button "23 de ani" at bounding box center [1172, 329] width 49 height 24
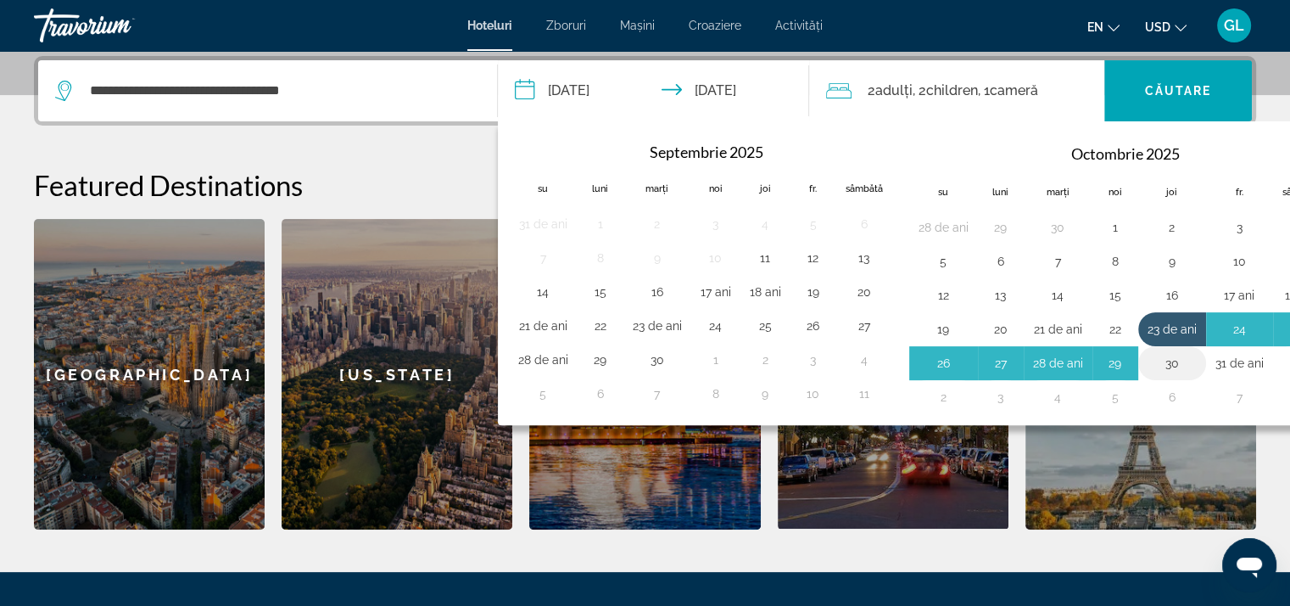
click at [1159, 364] on button "30" at bounding box center [1172, 363] width 49 height 24
type input "**********"
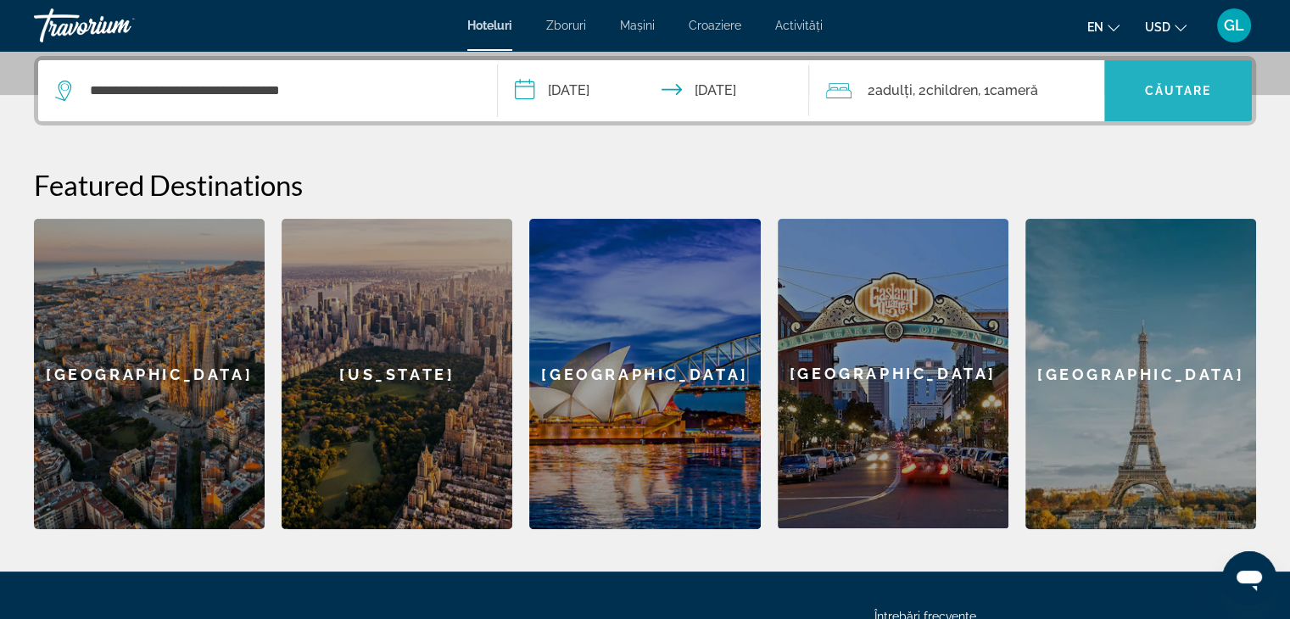
click at [1184, 92] on font "Căutare" at bounding box center [1178, 91] width 67 height 14
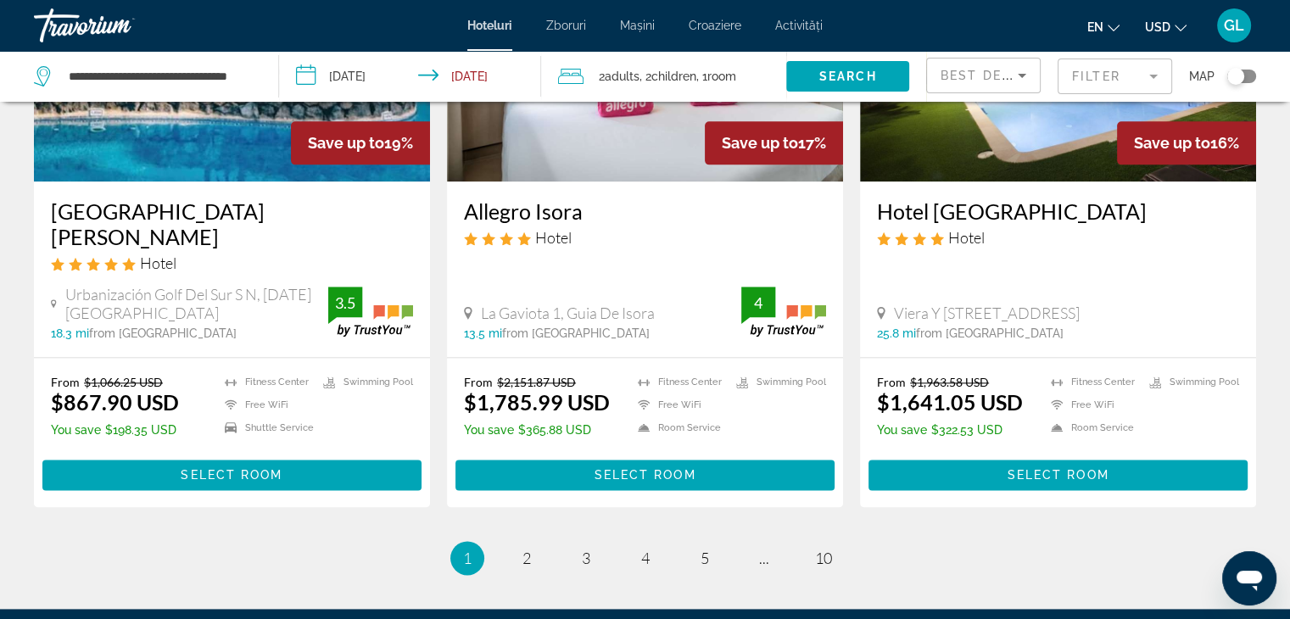
scroll to position [2137, 0]
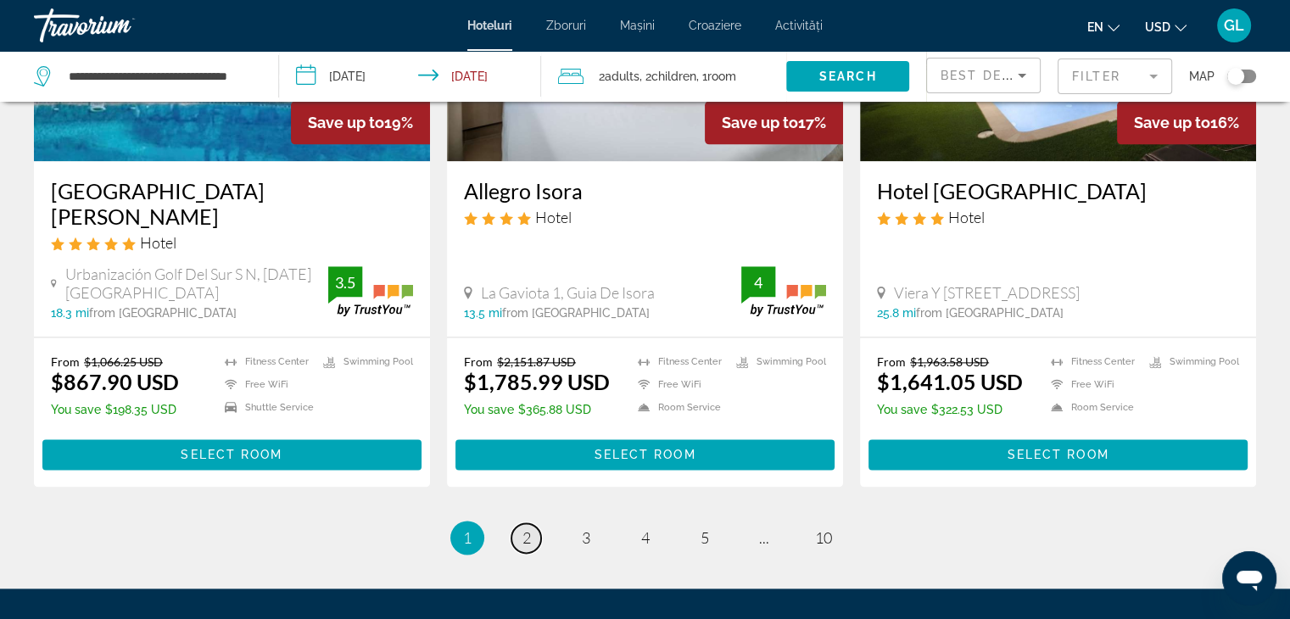
click at [530, 528] on span "2" at bounding box center [526, 537] width 8 height 19
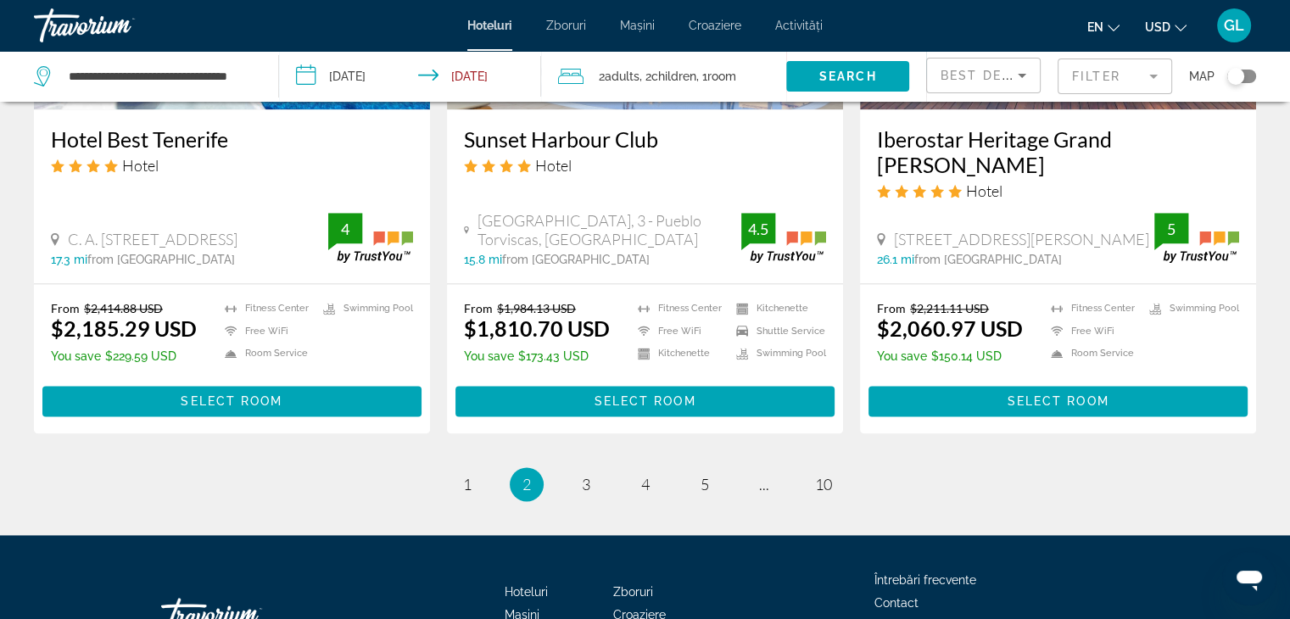
scroll to position [2205, 0]
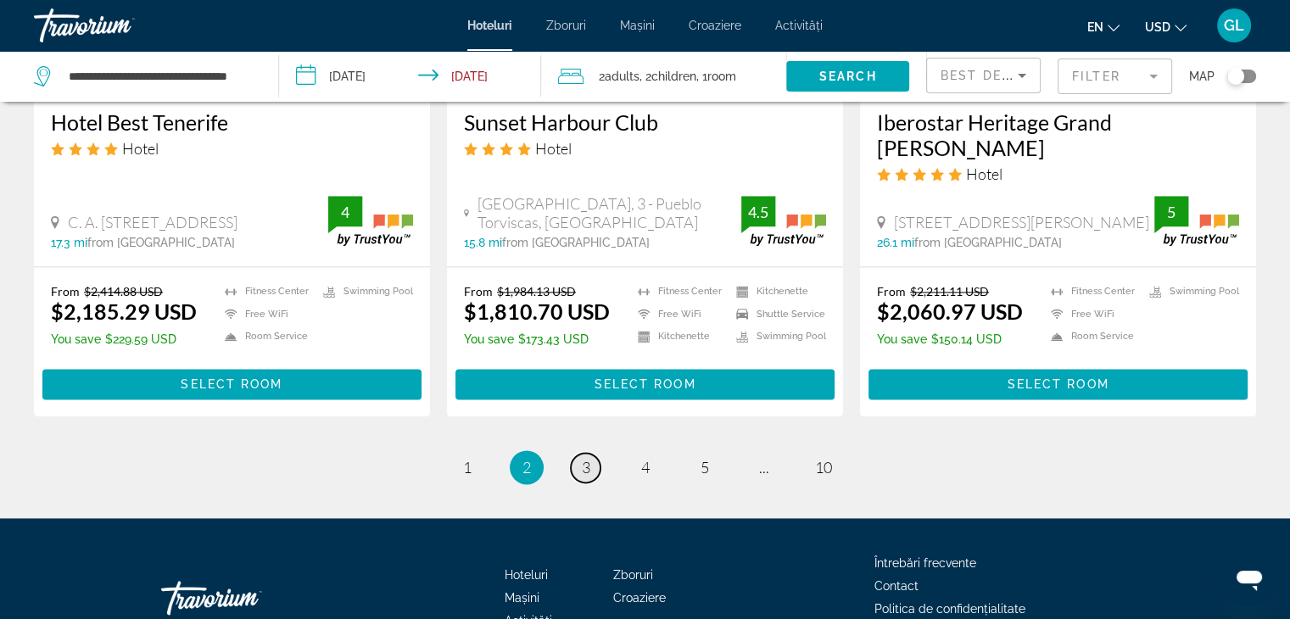
click at [585, 458] on span "3" at bounding box center [586, 467] width 8 height 19
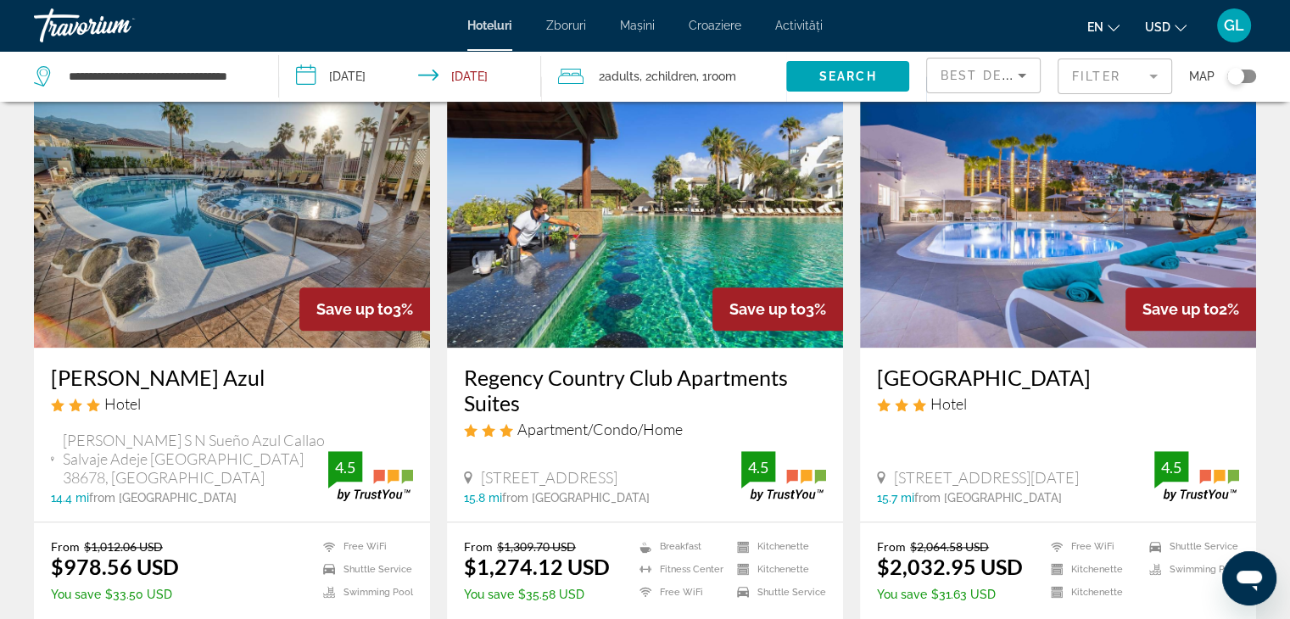
scroll to position [1968, 0]
